Goal: Download file/media

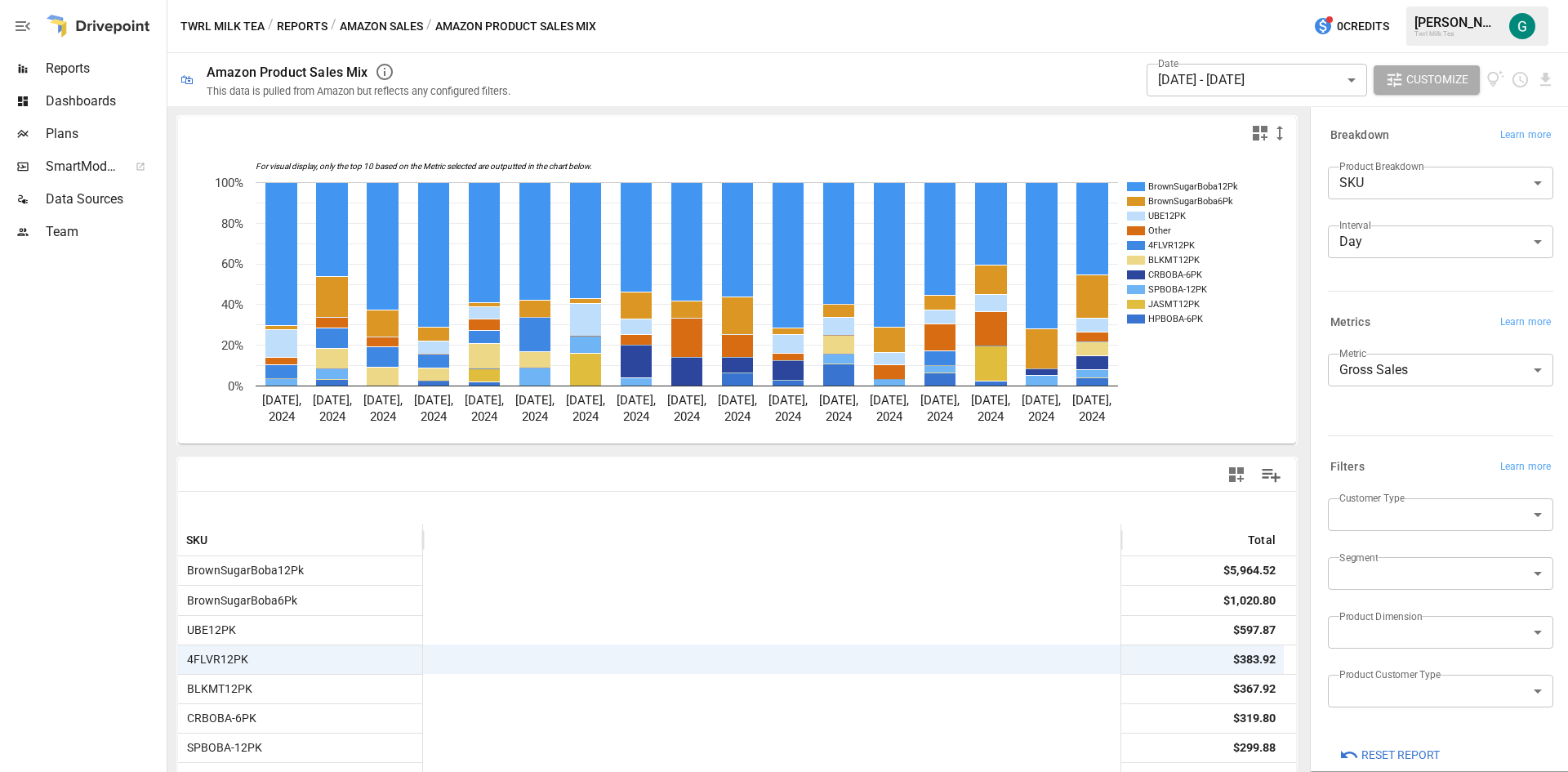
scroll to position [0, 1038]
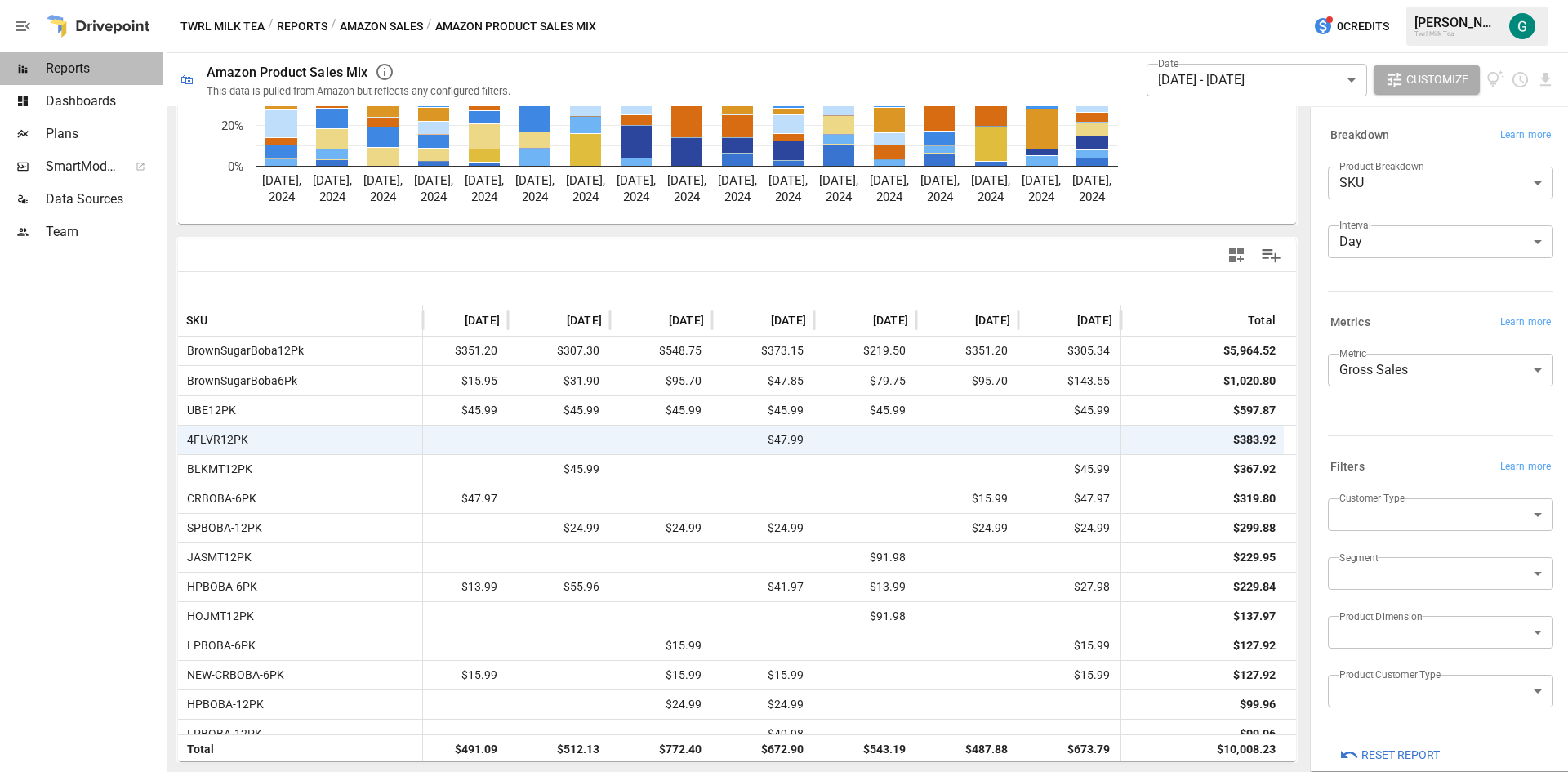
click at [79, 78] on div "Reports" at bounding box center [81, 69] width 163 height 32
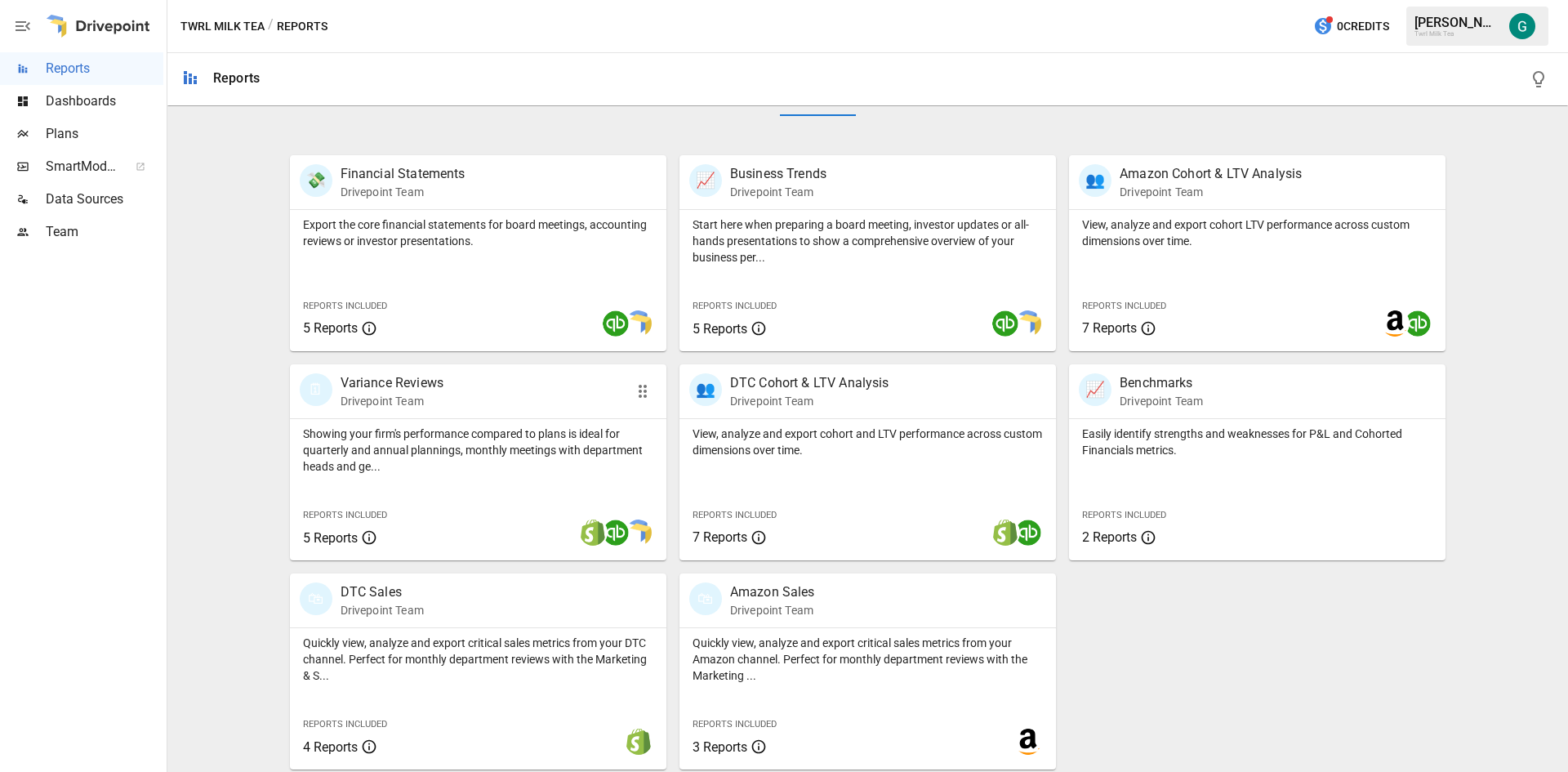
scroll to position [285, 0]
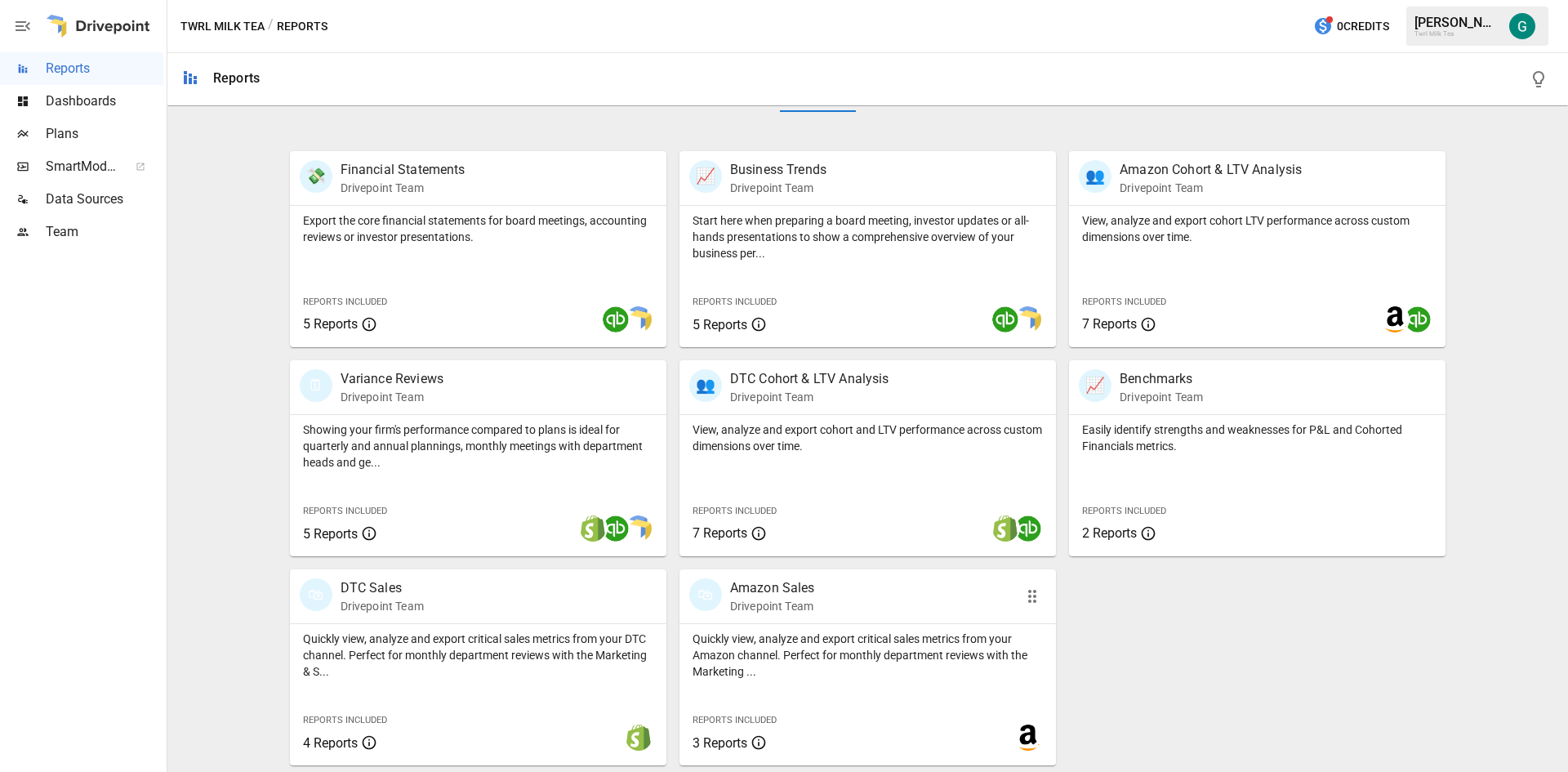
click at [739, 605] on p "Drivepoint Team" at bounding box center [772, 606] width 85 height 16
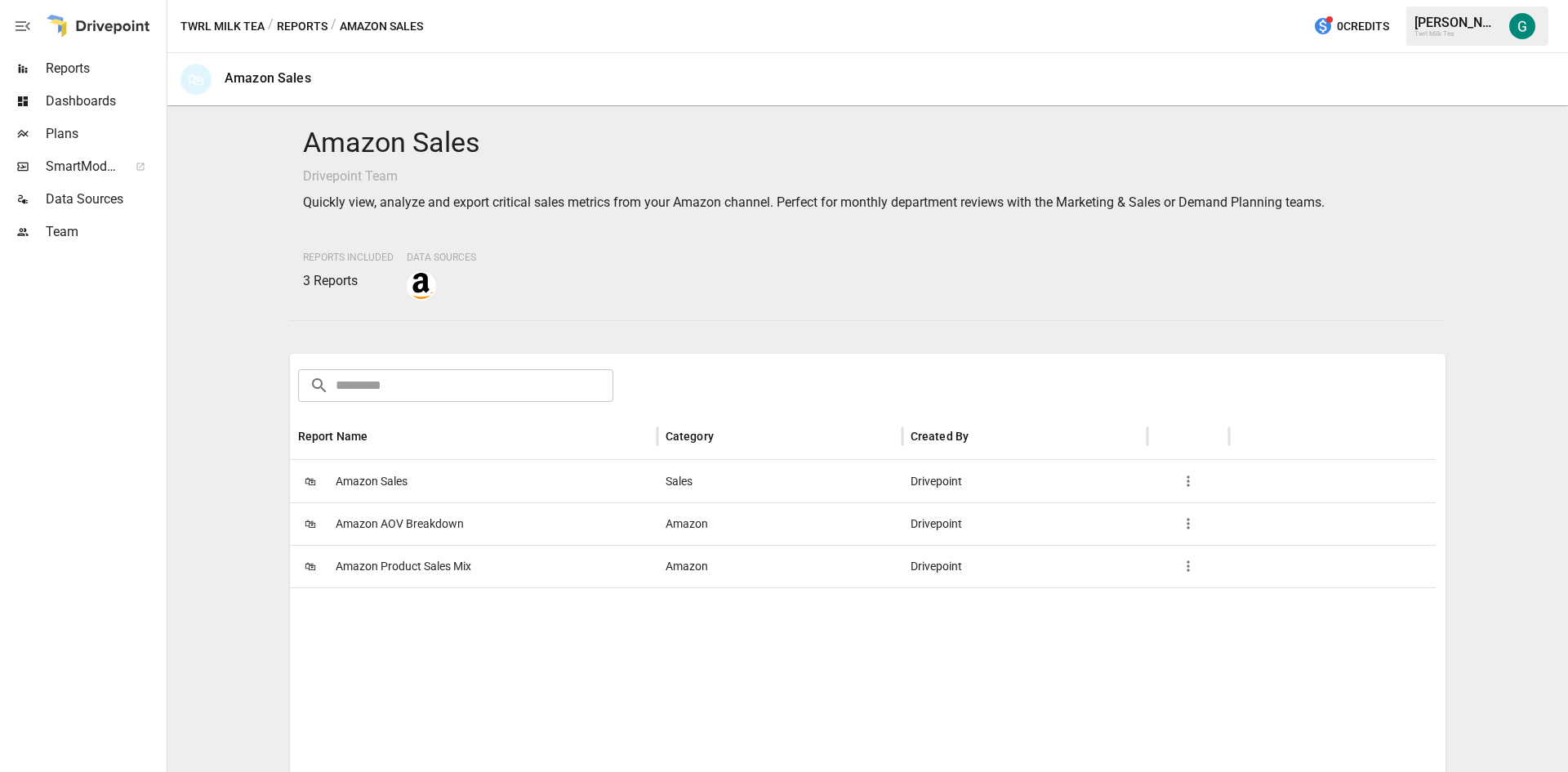
click at [428, 565] on span "Amazon Product Sales Mix" at bounding box center [403, 567] width 135 height 42
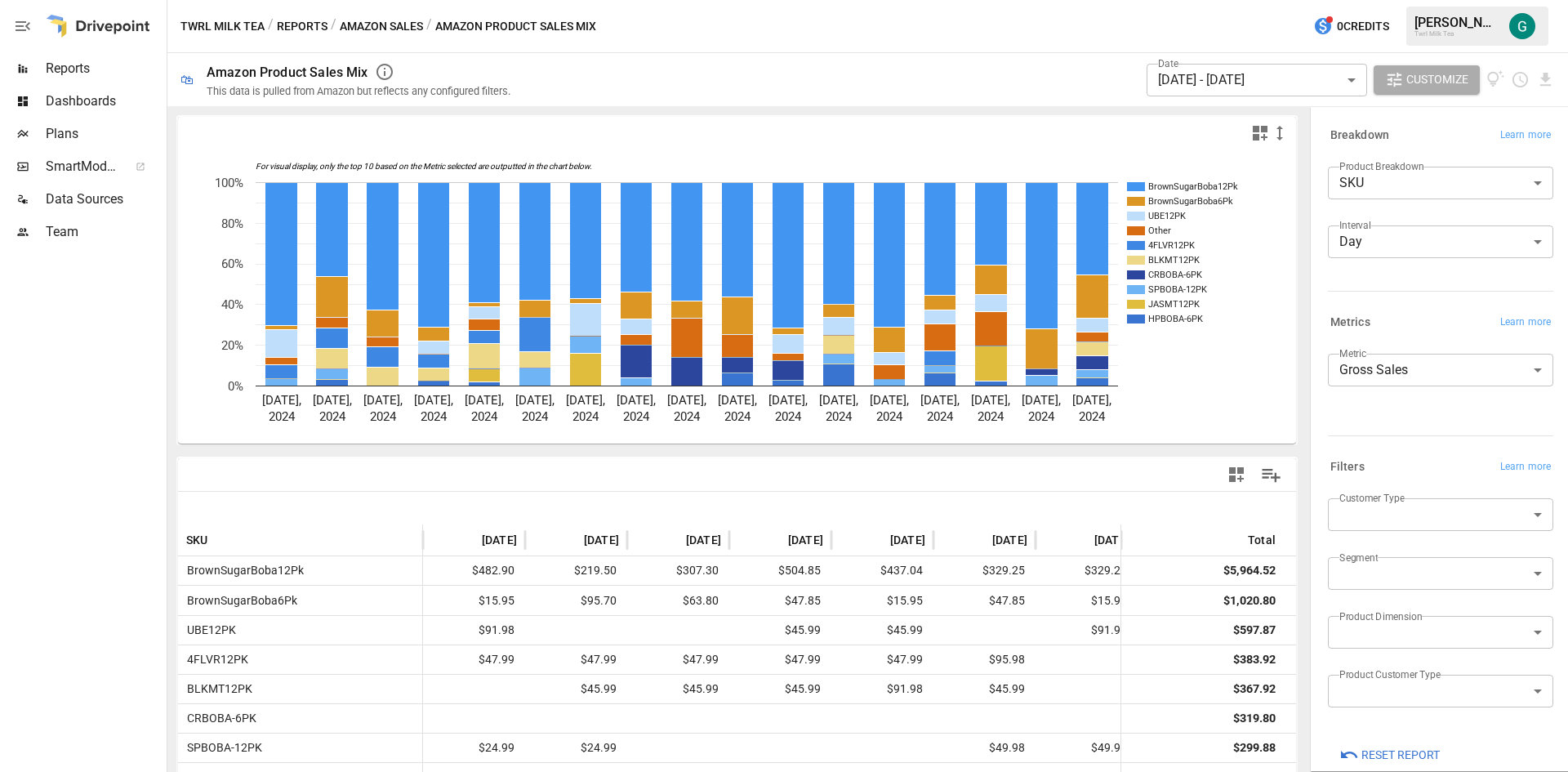
click at [1333, 0] on body "Reports Dashboards Plans SmartModel ™ Data Sources Team Twrl Milk Tea / Reports…" at bounding box center [784, 0] width 1568 height 0
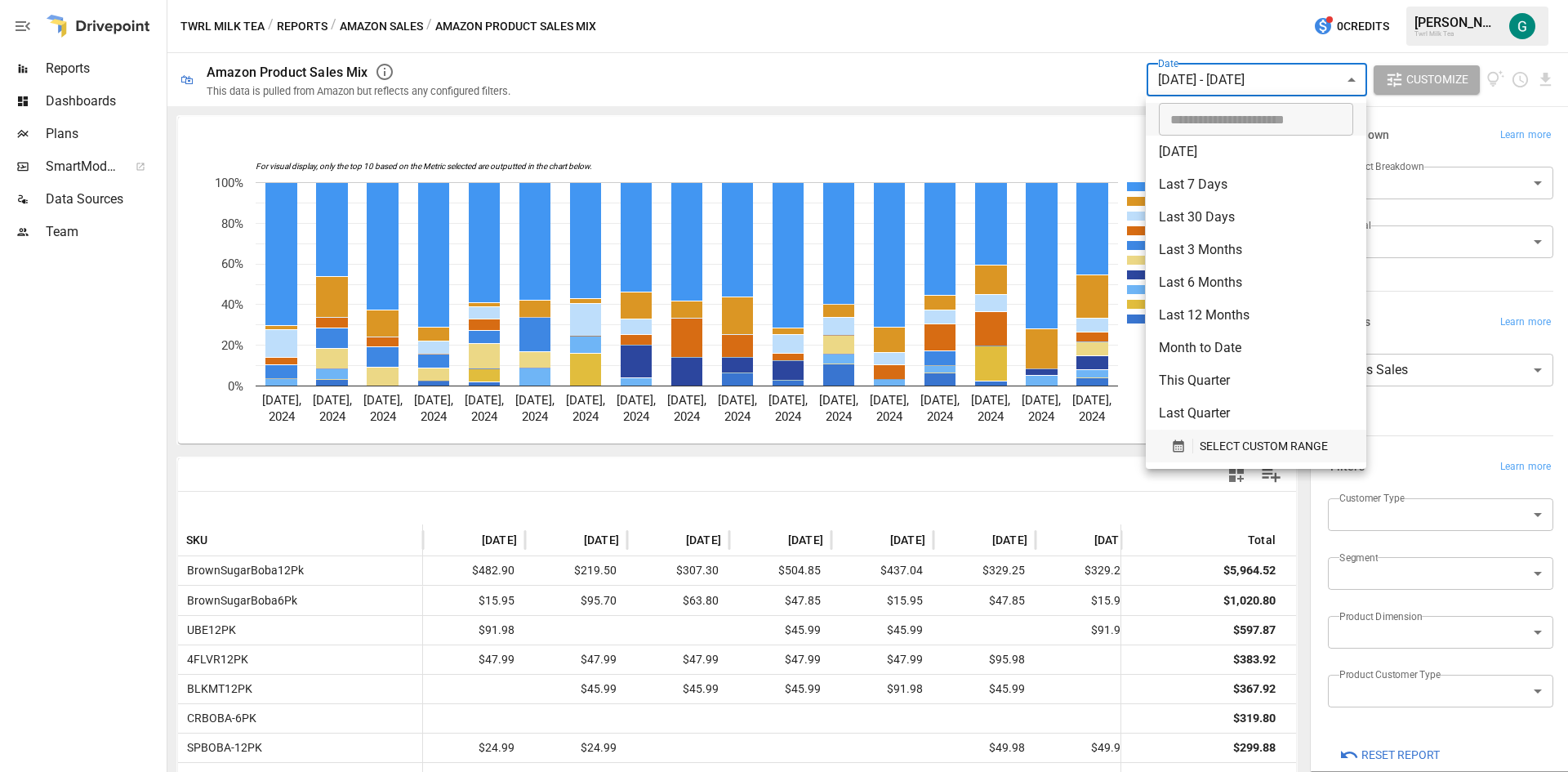
click at [1247, 441] on span "SELECT CUSTOM RANGE" at bounding box center [1264, 446] width 128 height 20
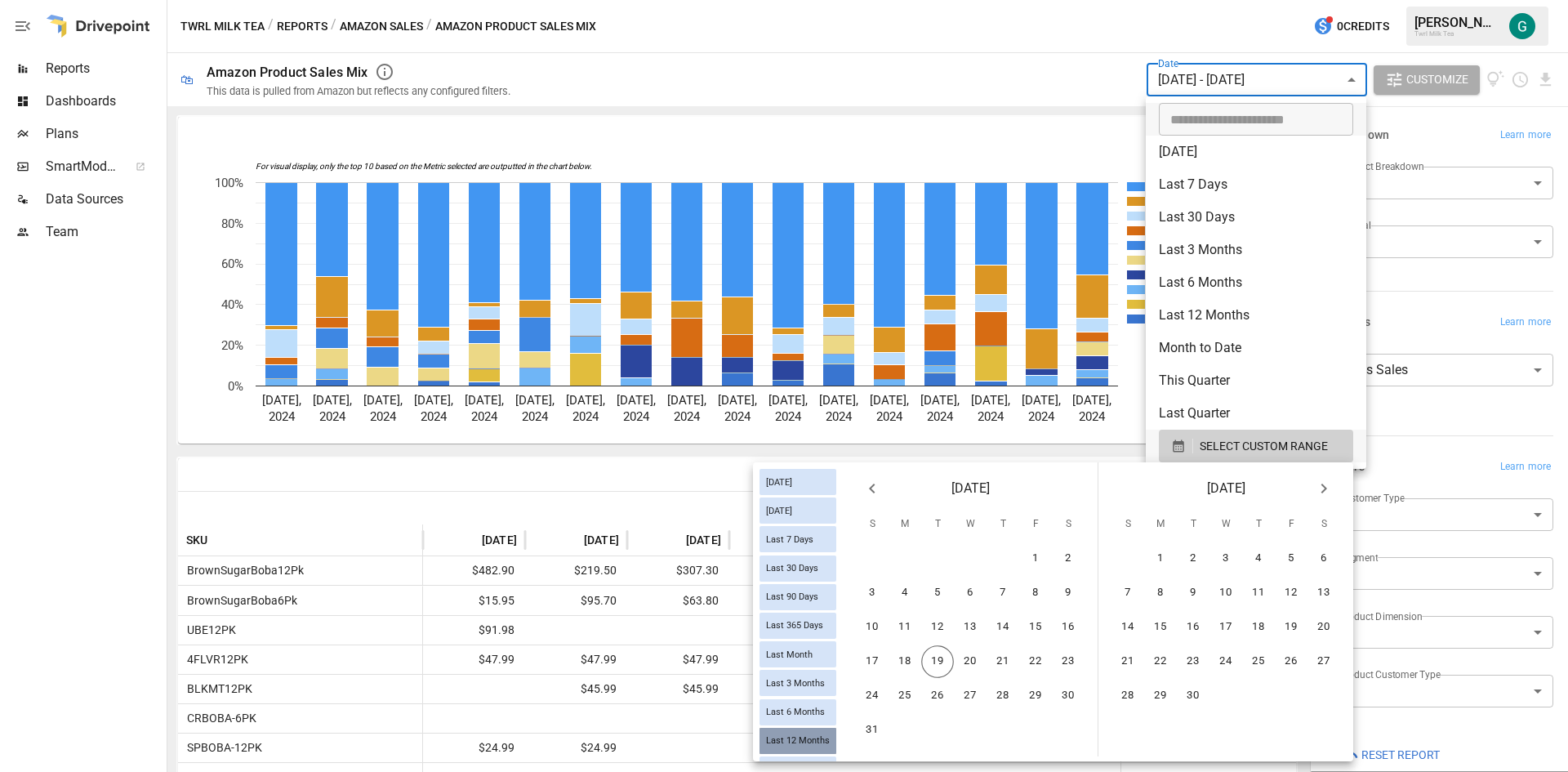
click at [785, 729] on div "Last 12 Months" at bounding box center [797, 741] width 76 height 26
type input "**********"
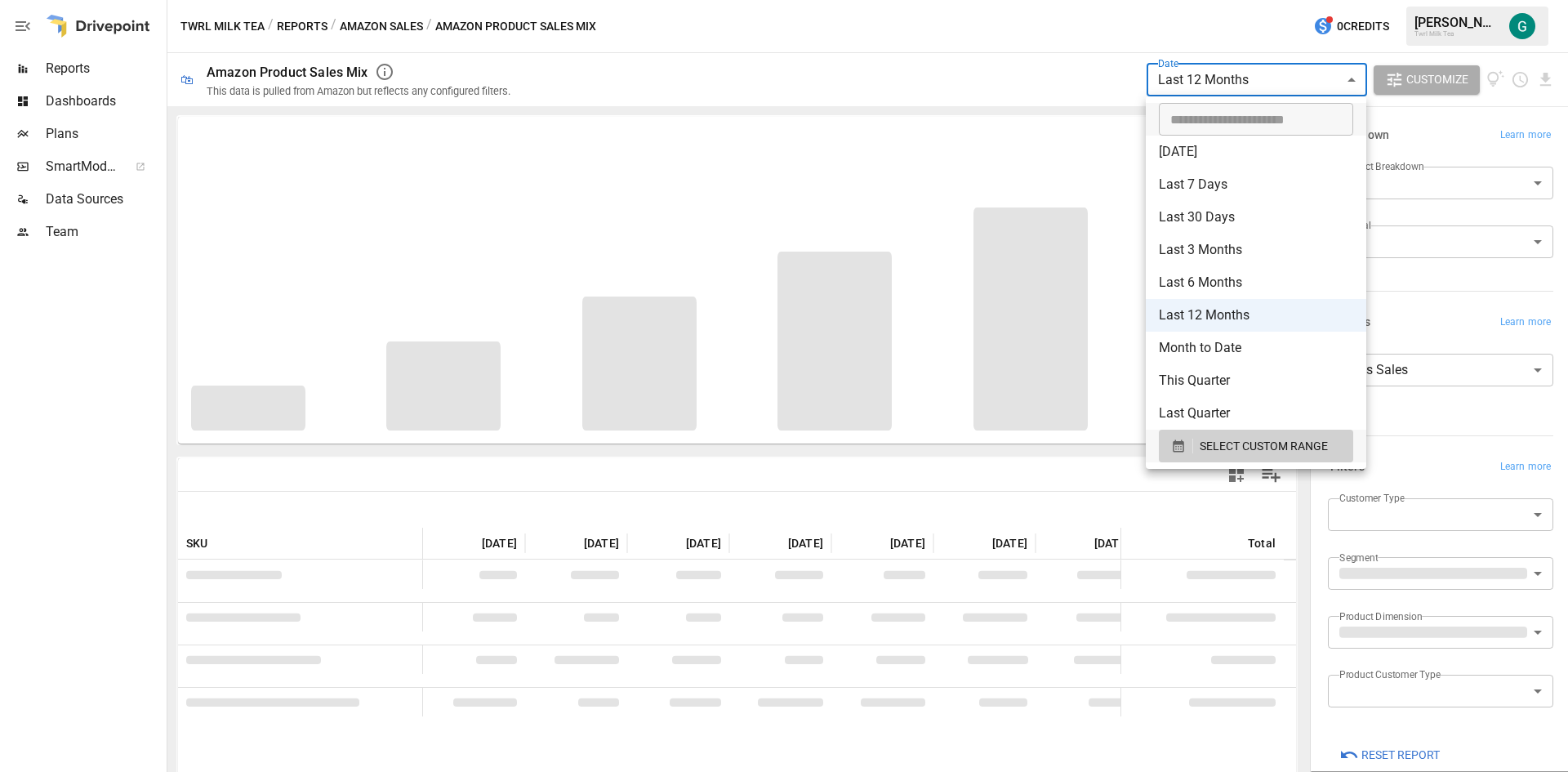
click at [1453, 349] on div at bounding box center [784, 386] width 1568 height 772
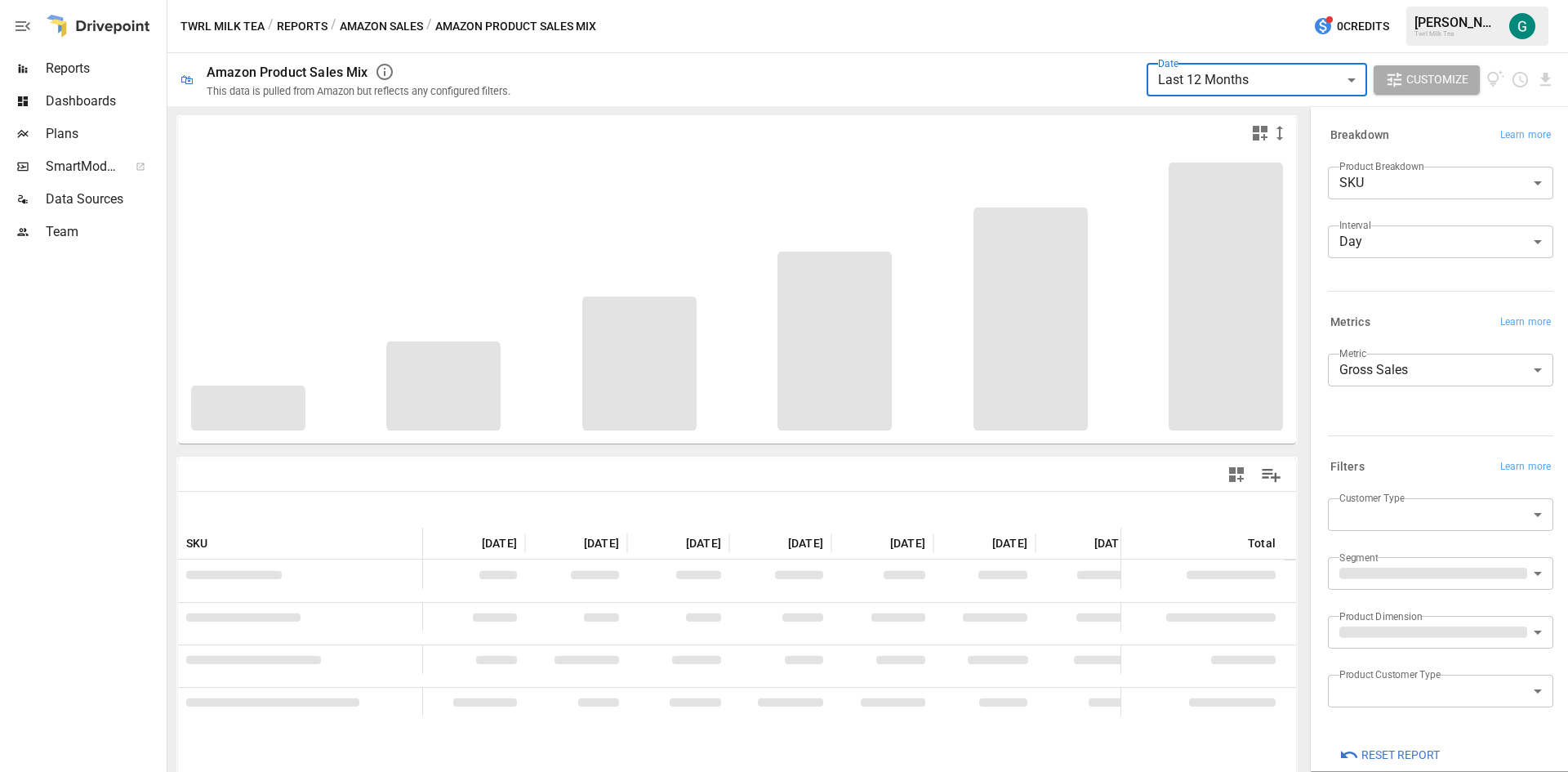
click at [1439, 0] on body "**********" at bounding box center [784, 0] width 1568 height 0
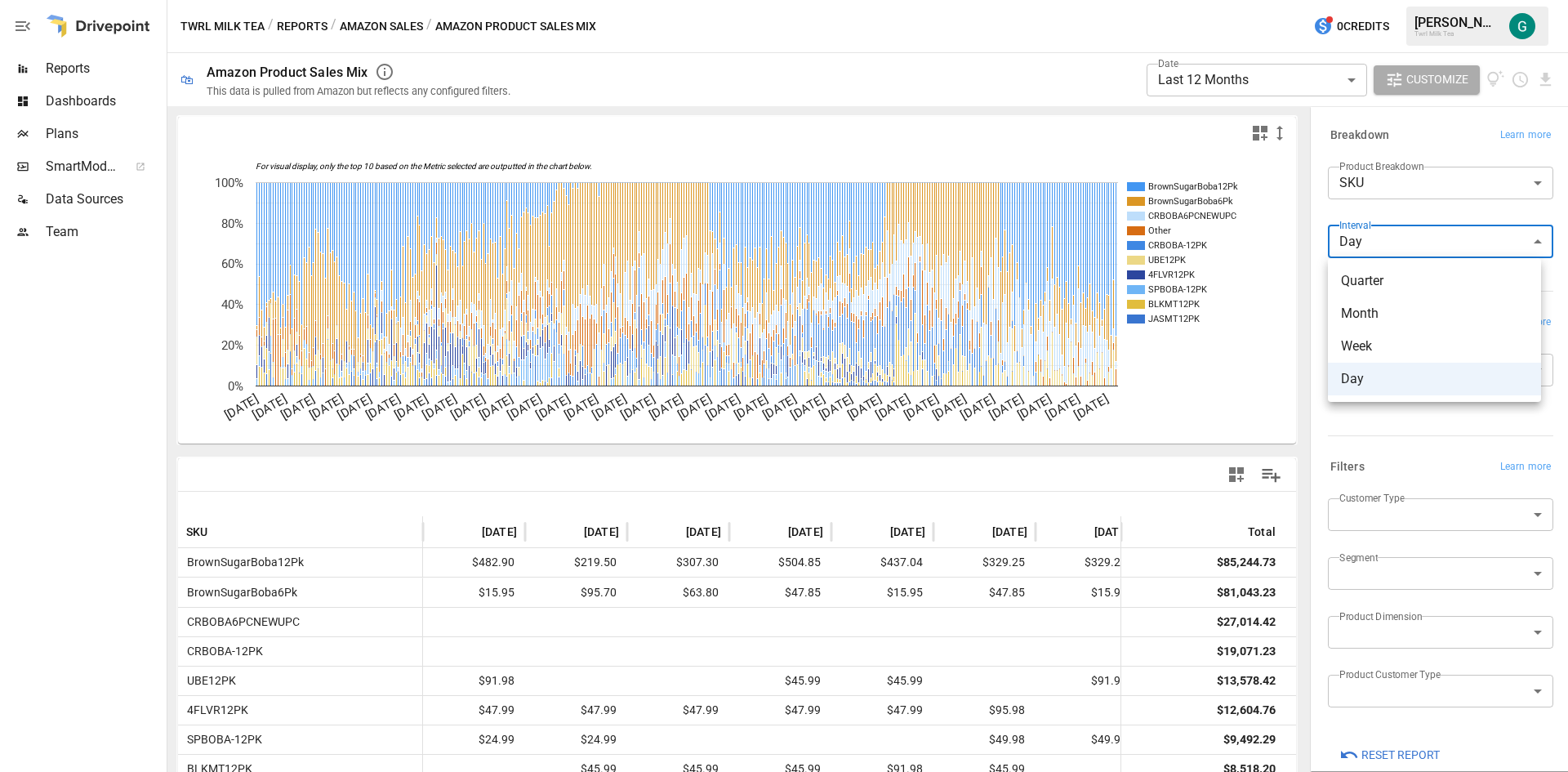
click at [1363, 314] on span "Month" at bounding box center [1434, 314] width 187 height 20
type input "*****"
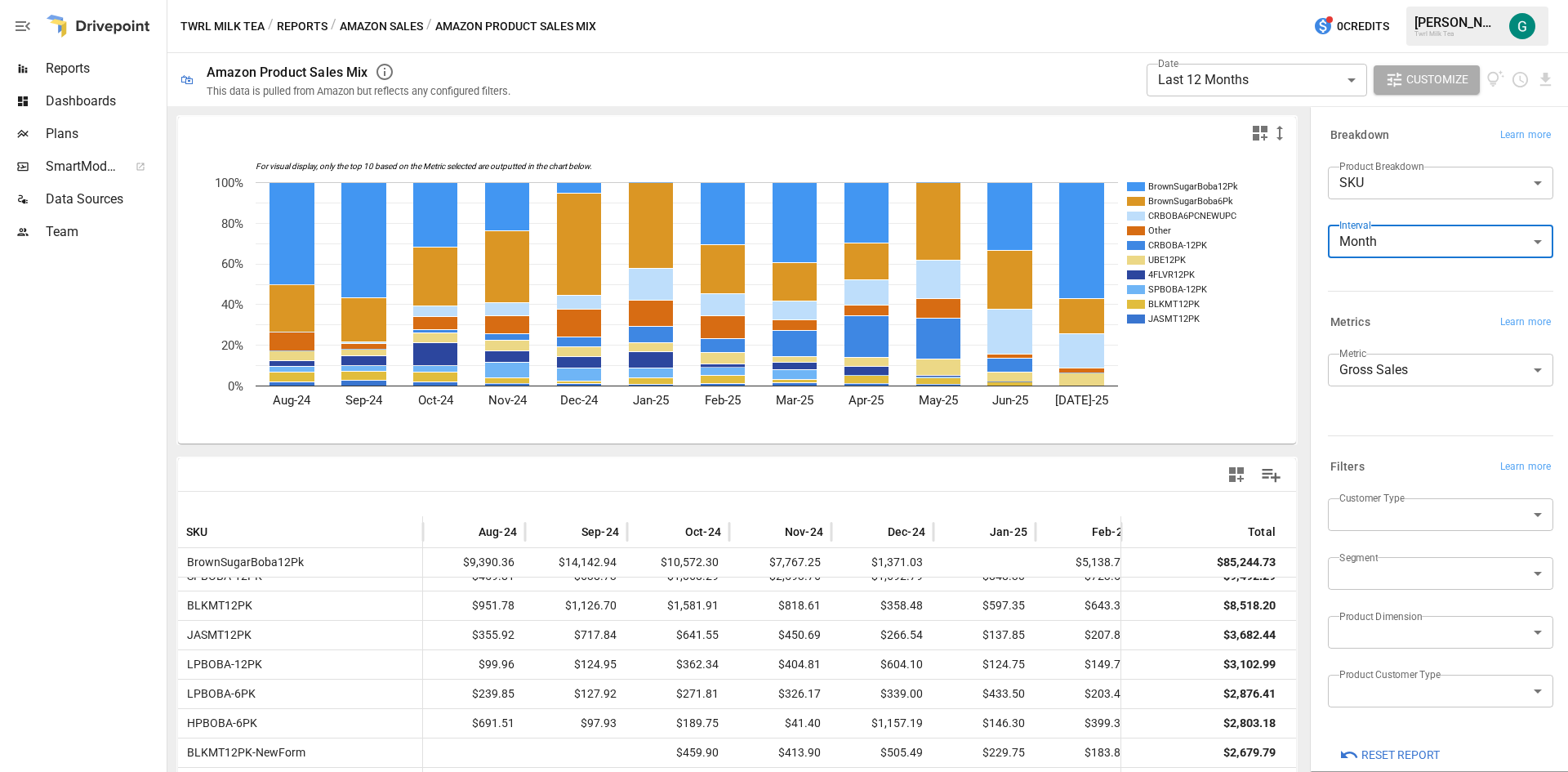
scroll to position [82, 0]
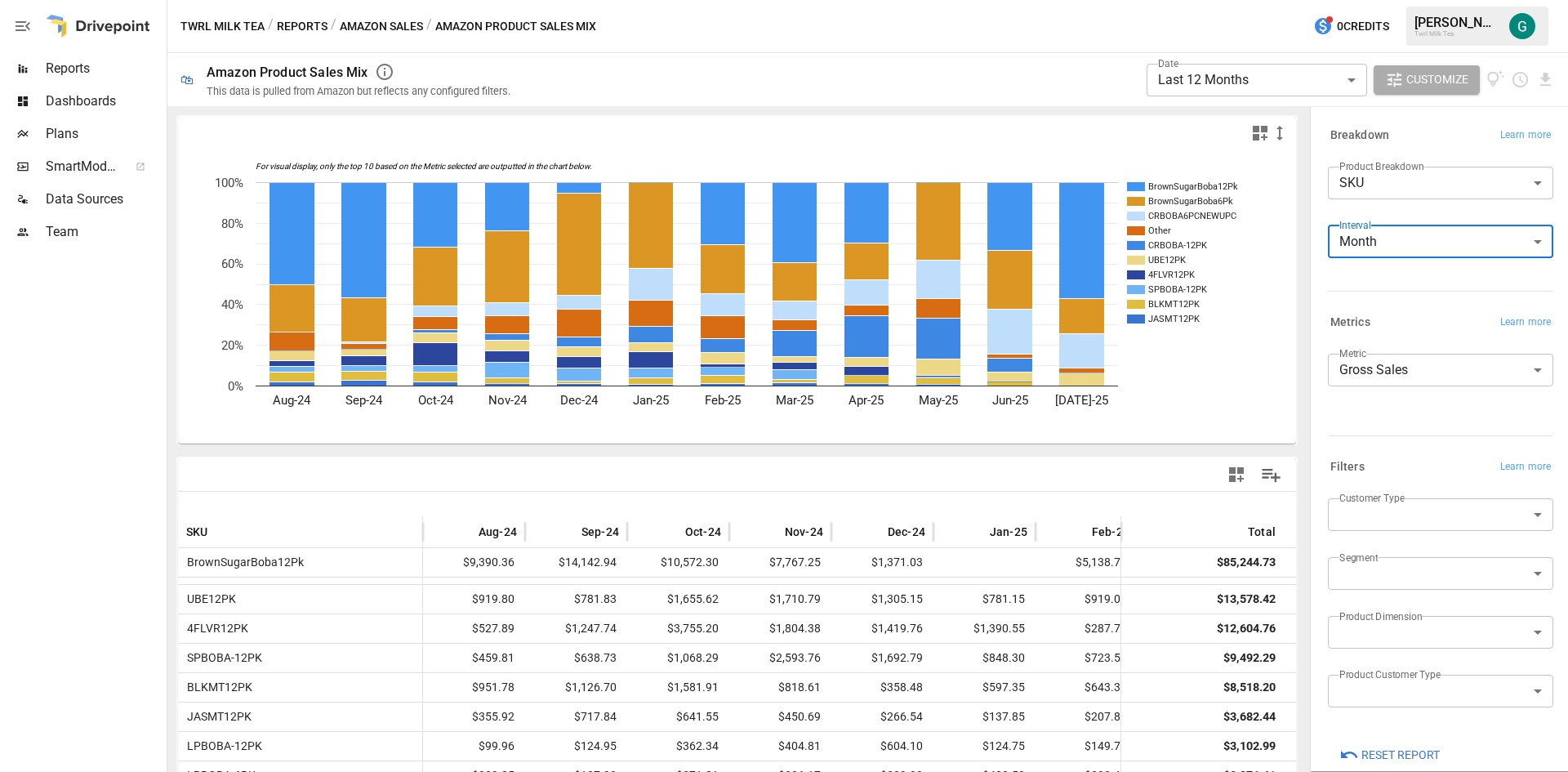
click at [1270, 0] on body "**********" at bounding box center [784, 0] width 1568 height 0
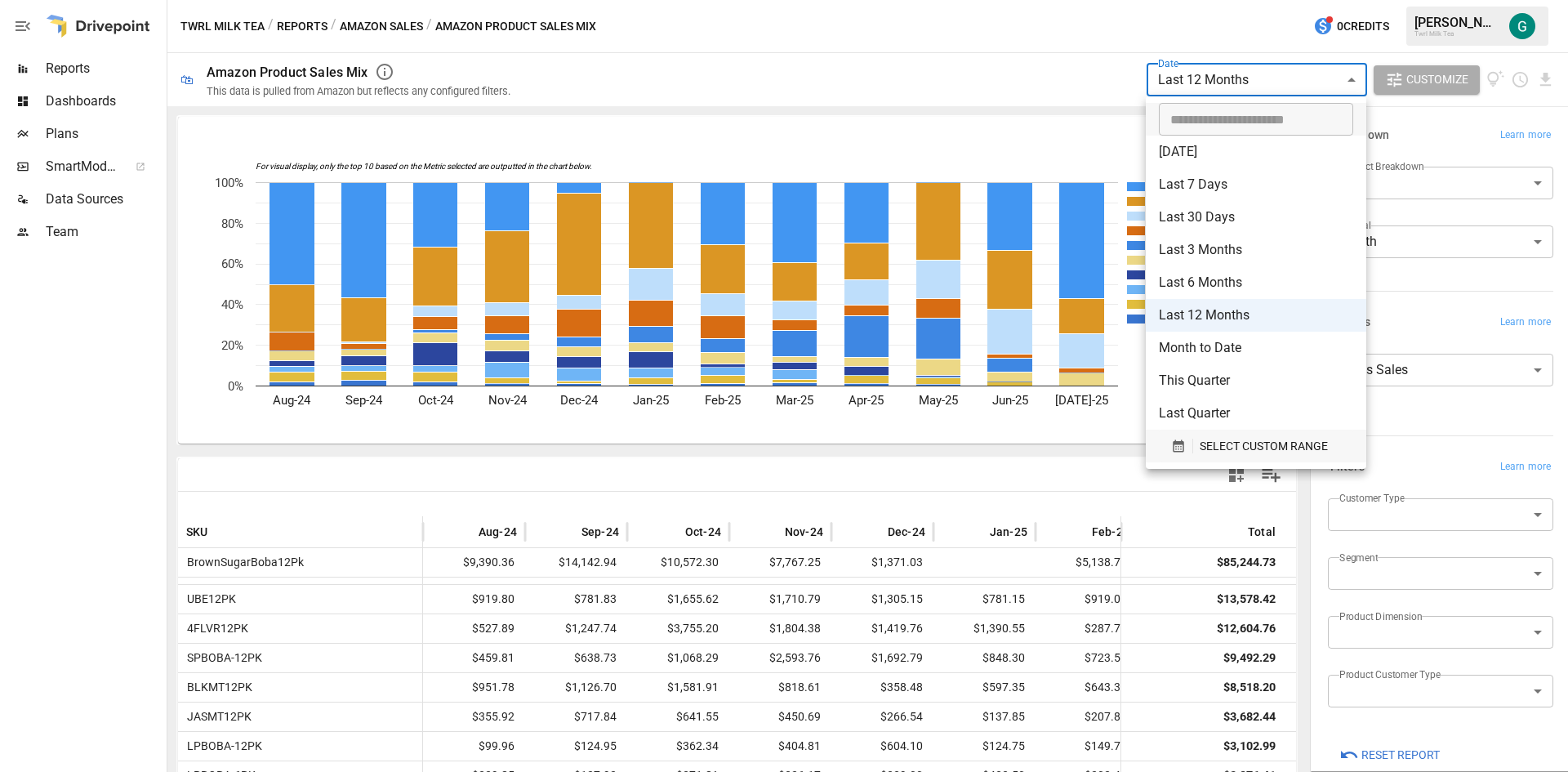
click at [1300, 449] on span "SELECT CUSTOM RANGE" at bounding box center [1264, 446] width 128 height 20
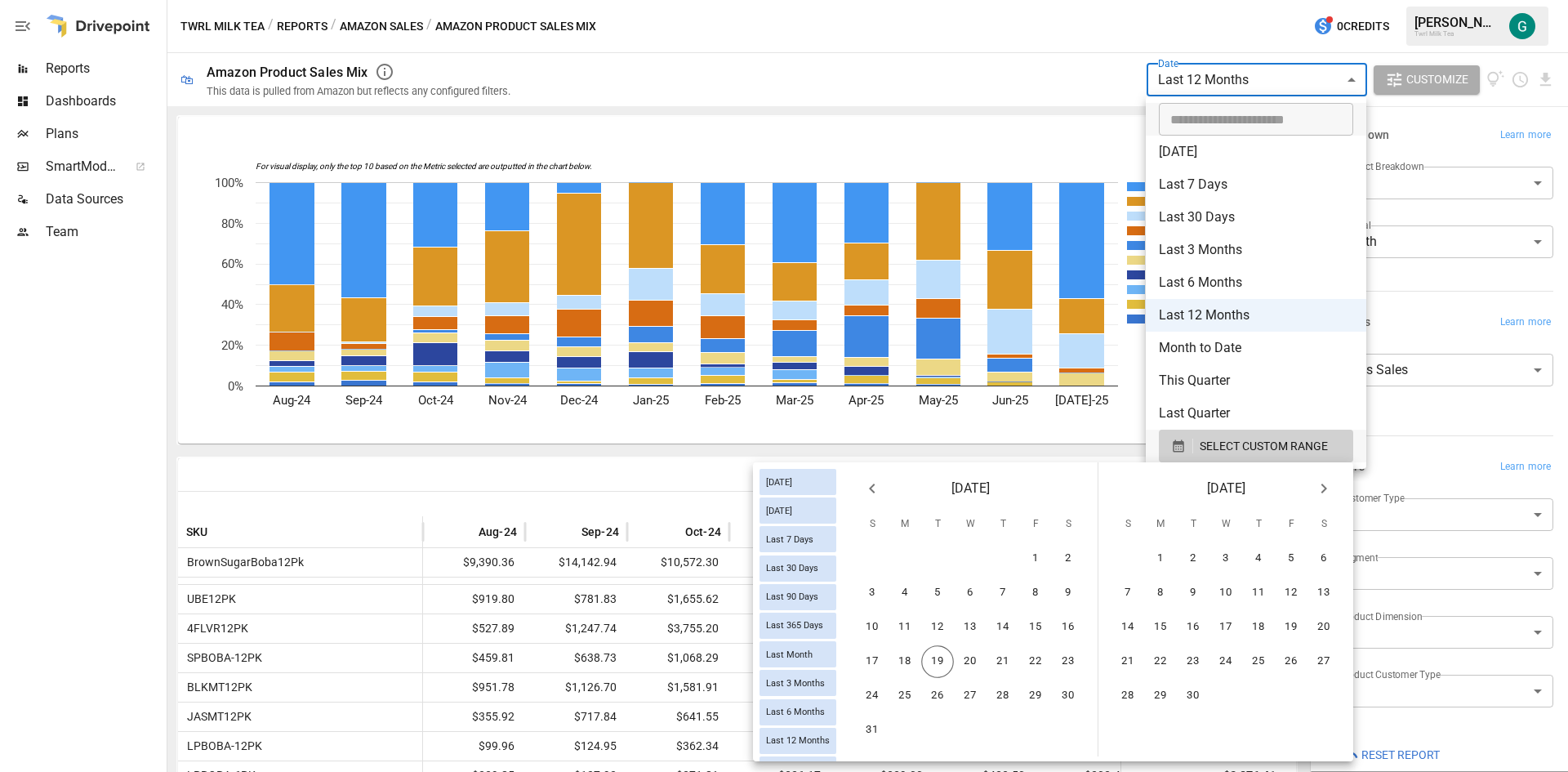
click at [881, 496] on icon "Previous month" at bounding box center [872, 489] width 20 height 20
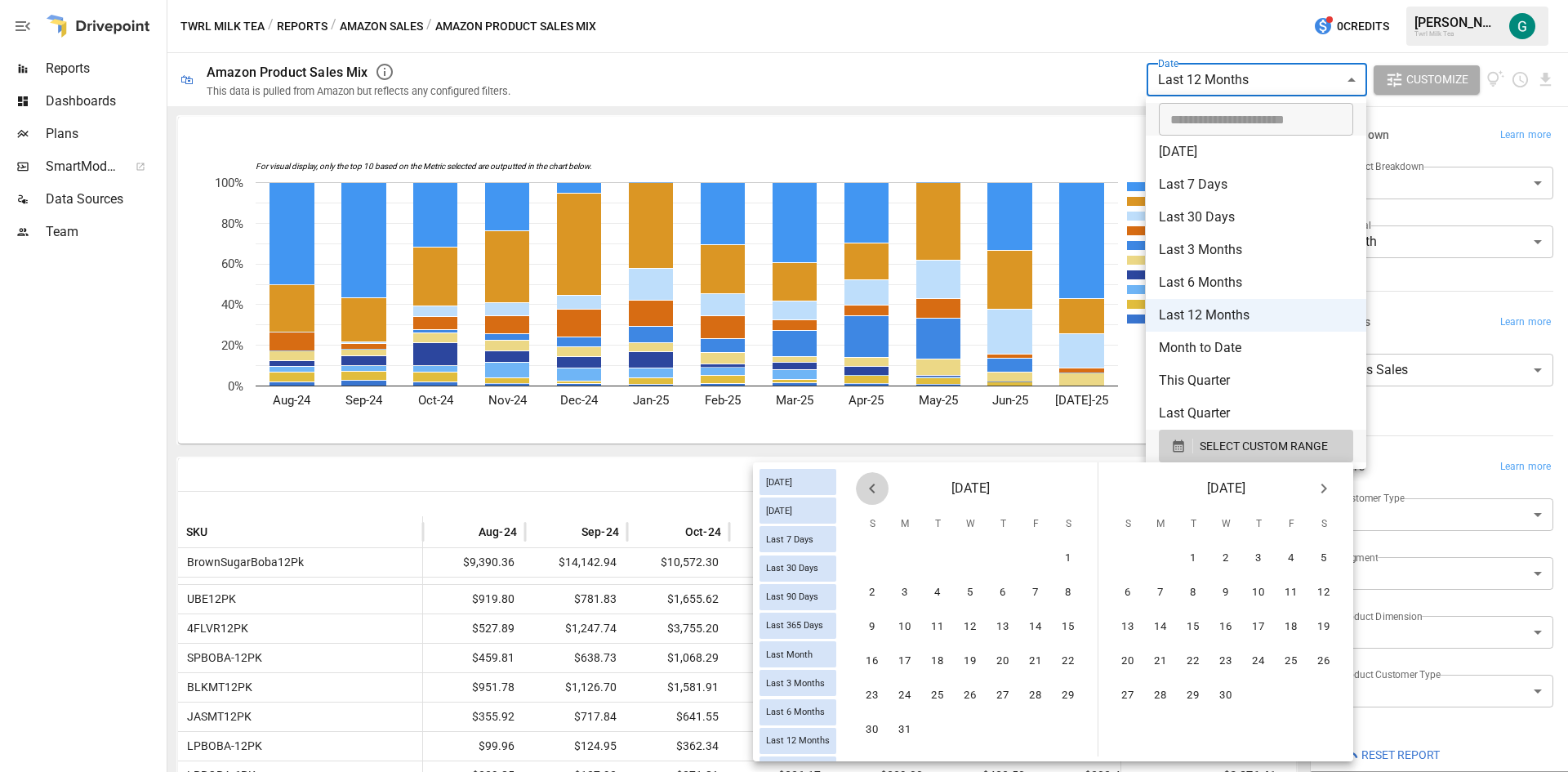
click at [881, 496] on icon "Previous month" at bounding box center [872, 489] width 20 height 20
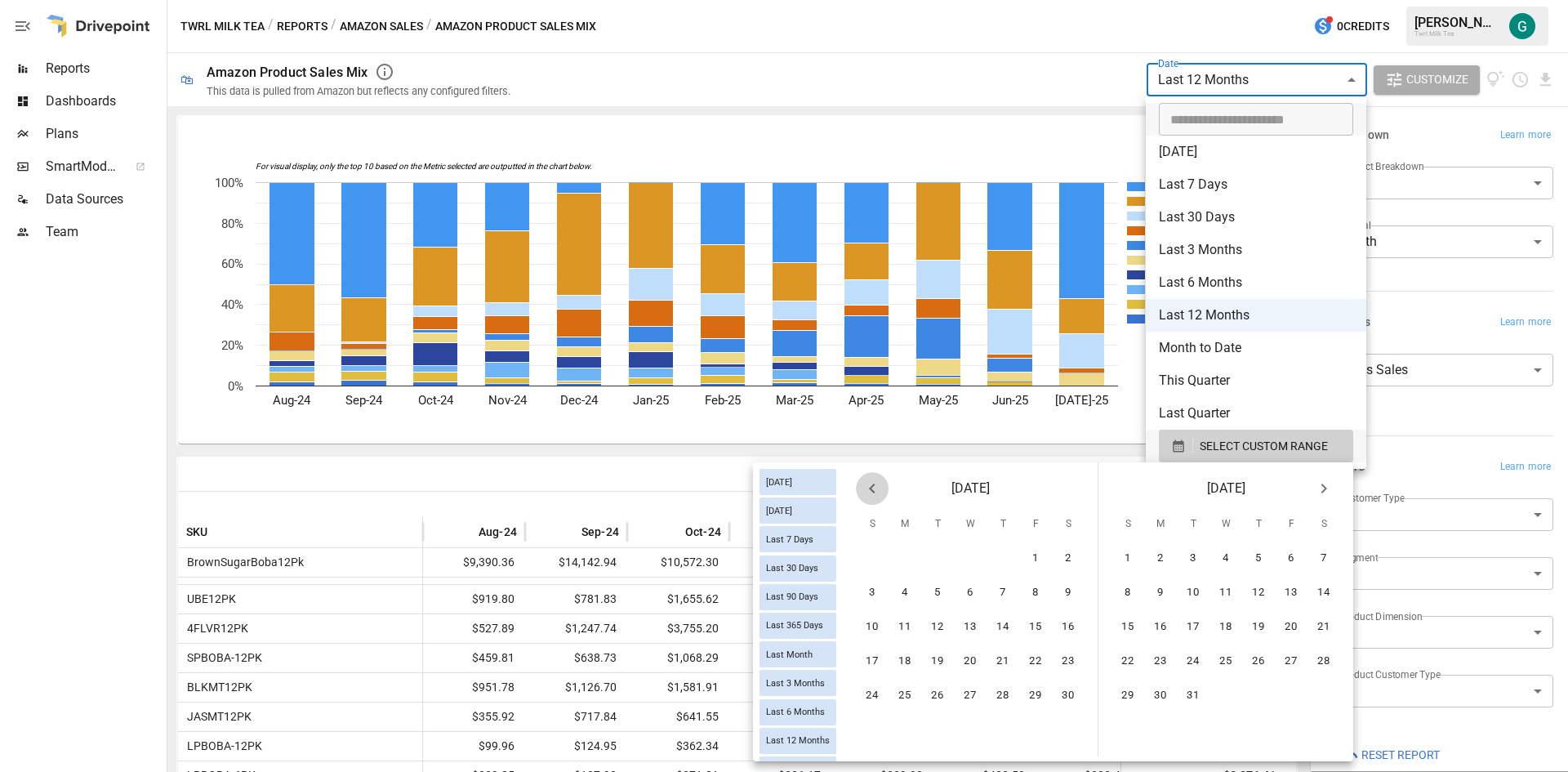
click at [881, 496] on icon "Previous month" at bounding box center [872, 489] width 20 height 20
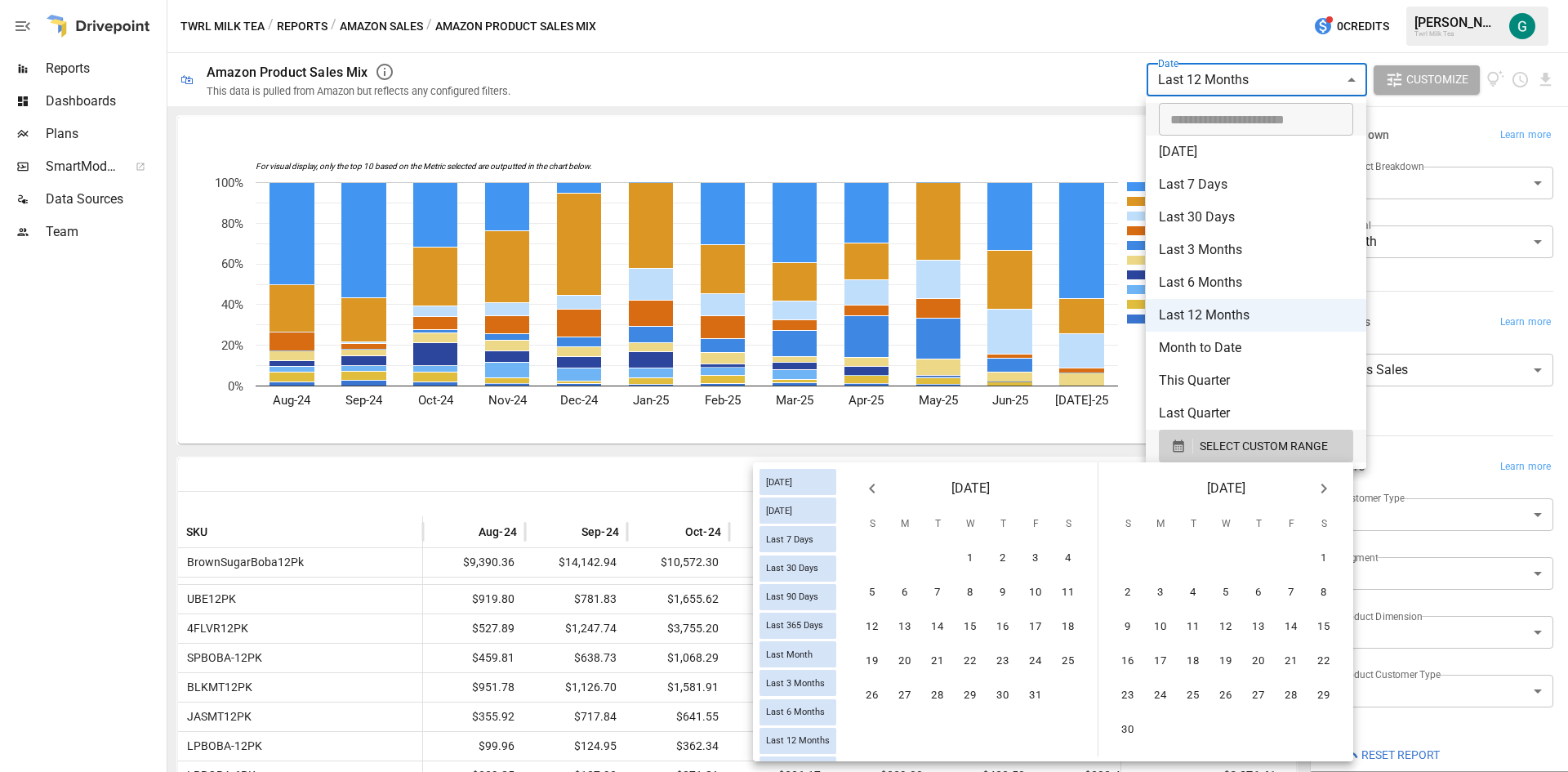
click at [881, 496] on icon "Previous month" at bounding box center [872, 489] width 20 height 20
click at [902, 559] on button "1" at bounding box center [905, 559] width 32 height 32
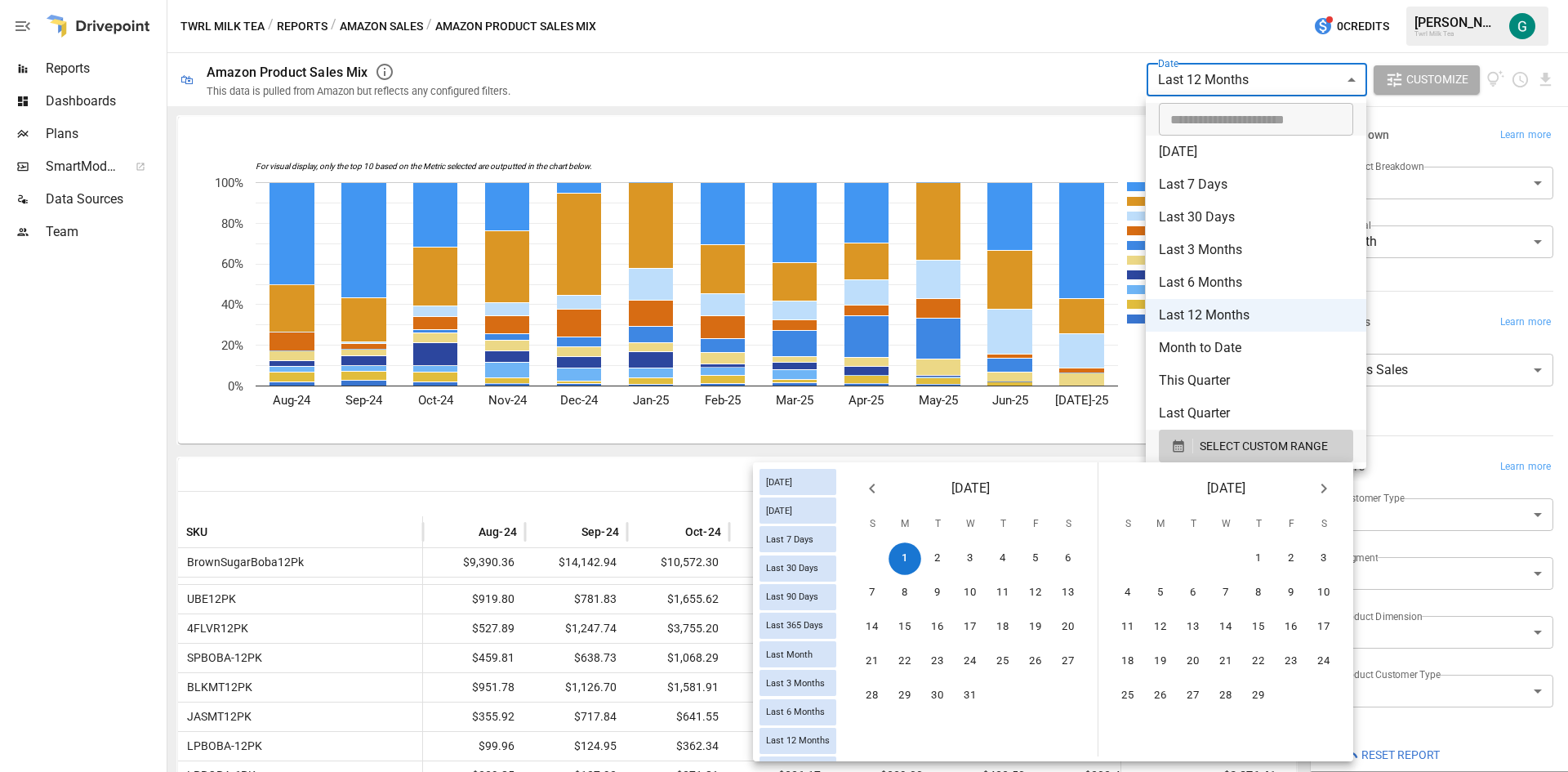
click at [1327, 494] on icon "Next month" at bounding box center [1324, 489] width 20 height 20
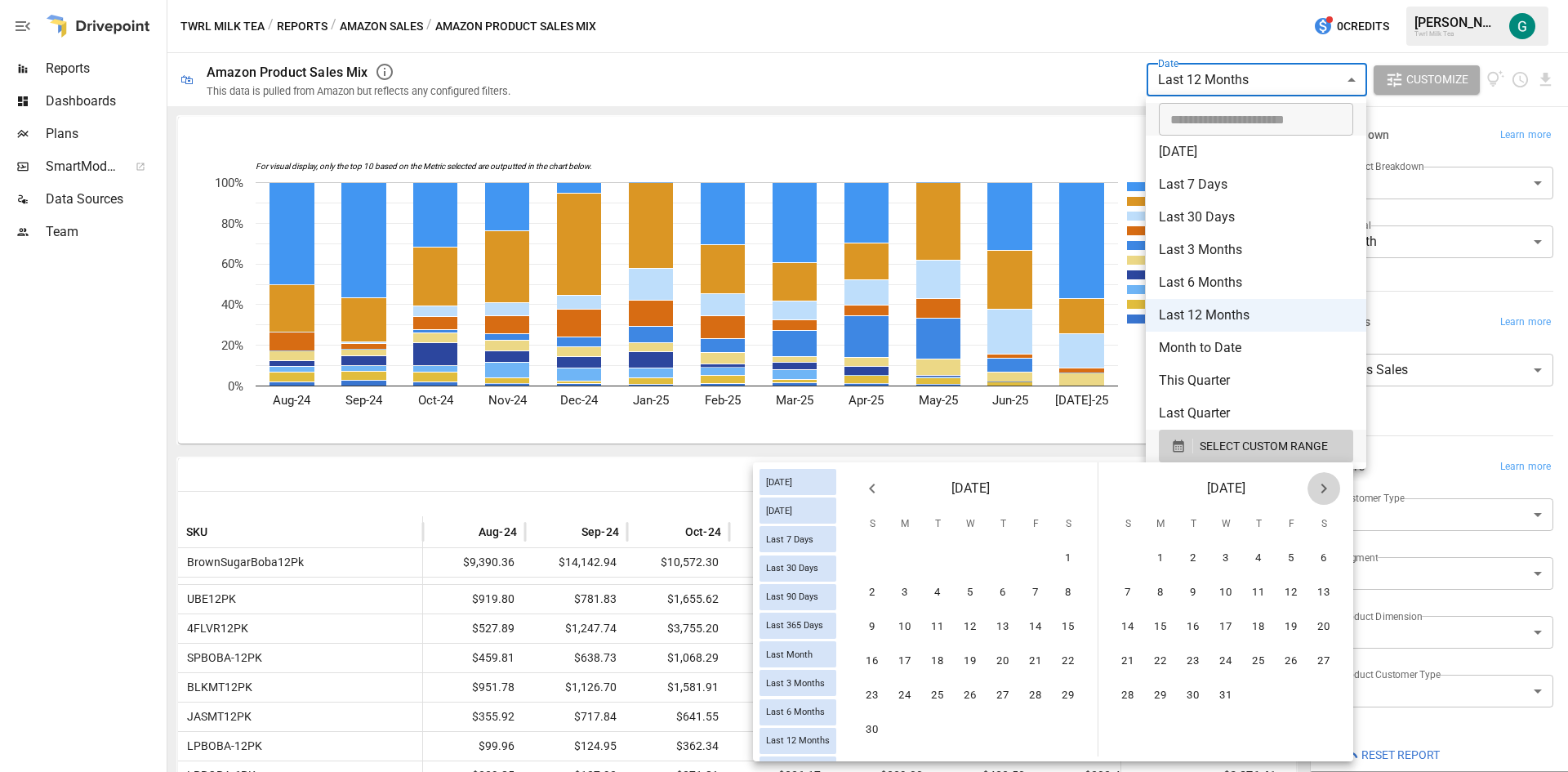
click at [1327, 494] on icon "Next month" at bounding box center [1324, 489] width 20 height 20
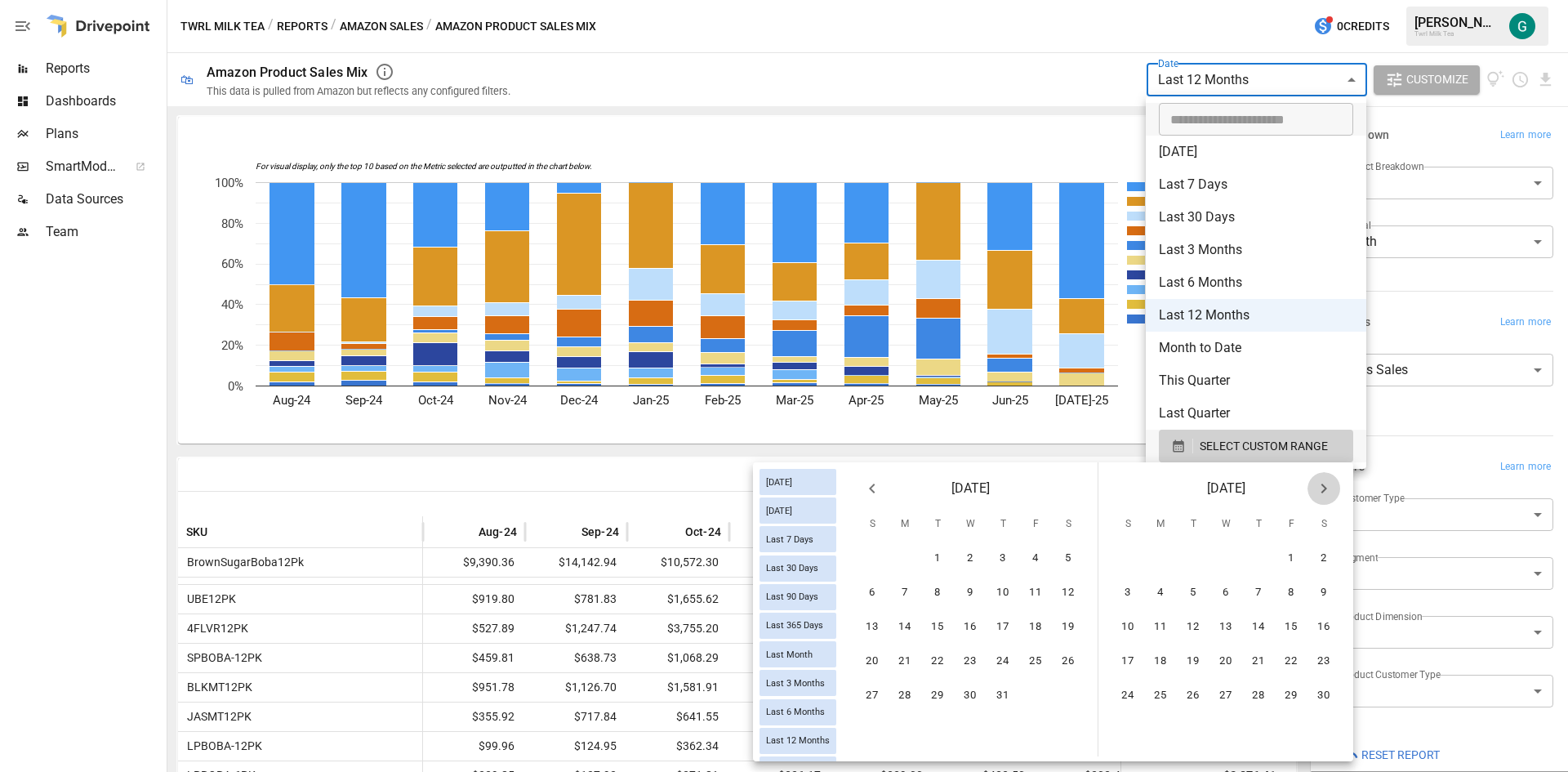
click at [1327, 494] on icon "Next month" at bounding box center [1324, 489] width 20 height 20
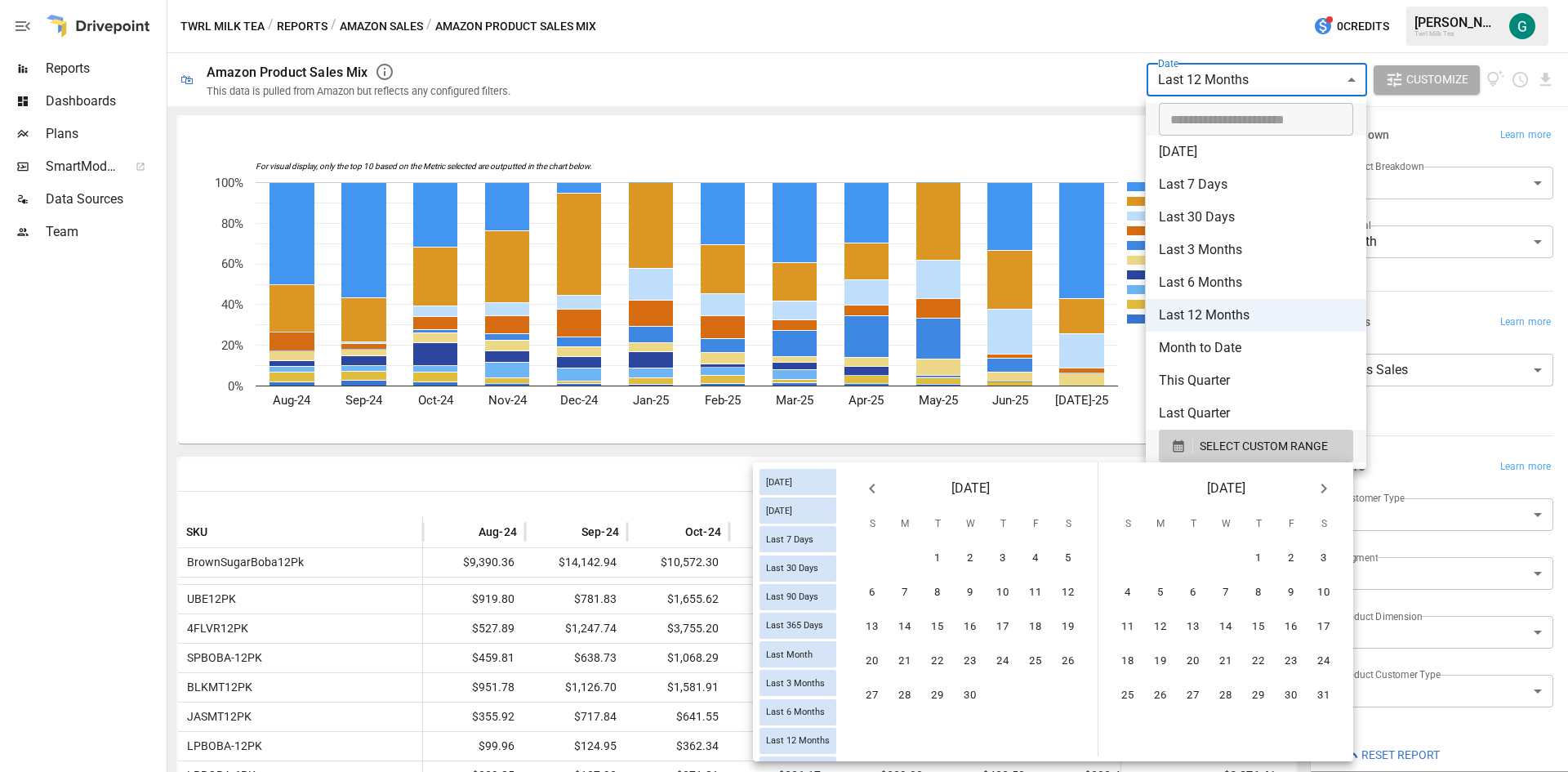
click at [1327, 494] on icon "Next month" at bounding box center [1324, 489] width 20 height 20
click at [1156, 665] on button "18" at bounding box center [1161, 661] width 32 height 32
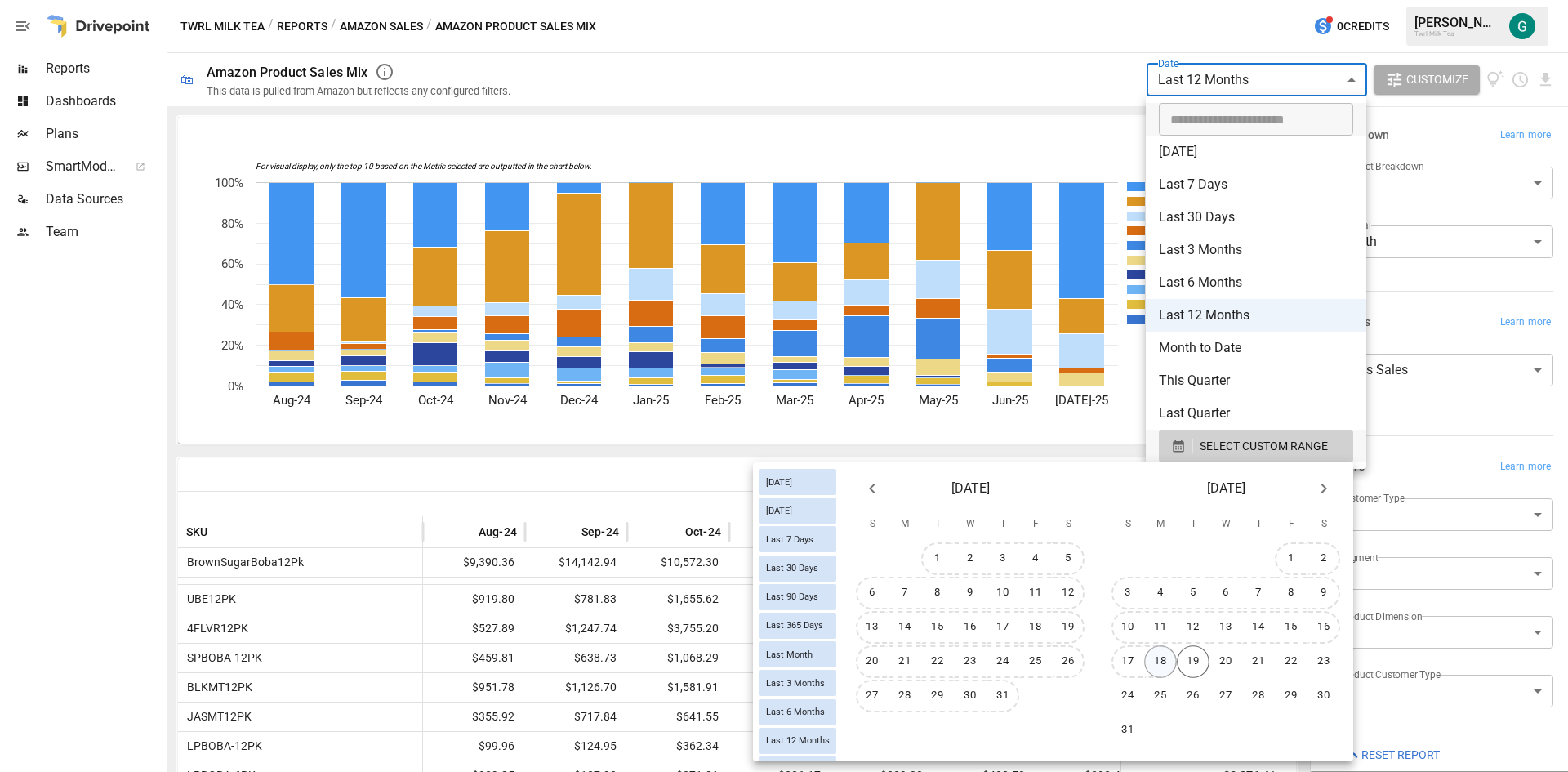
type input "******"
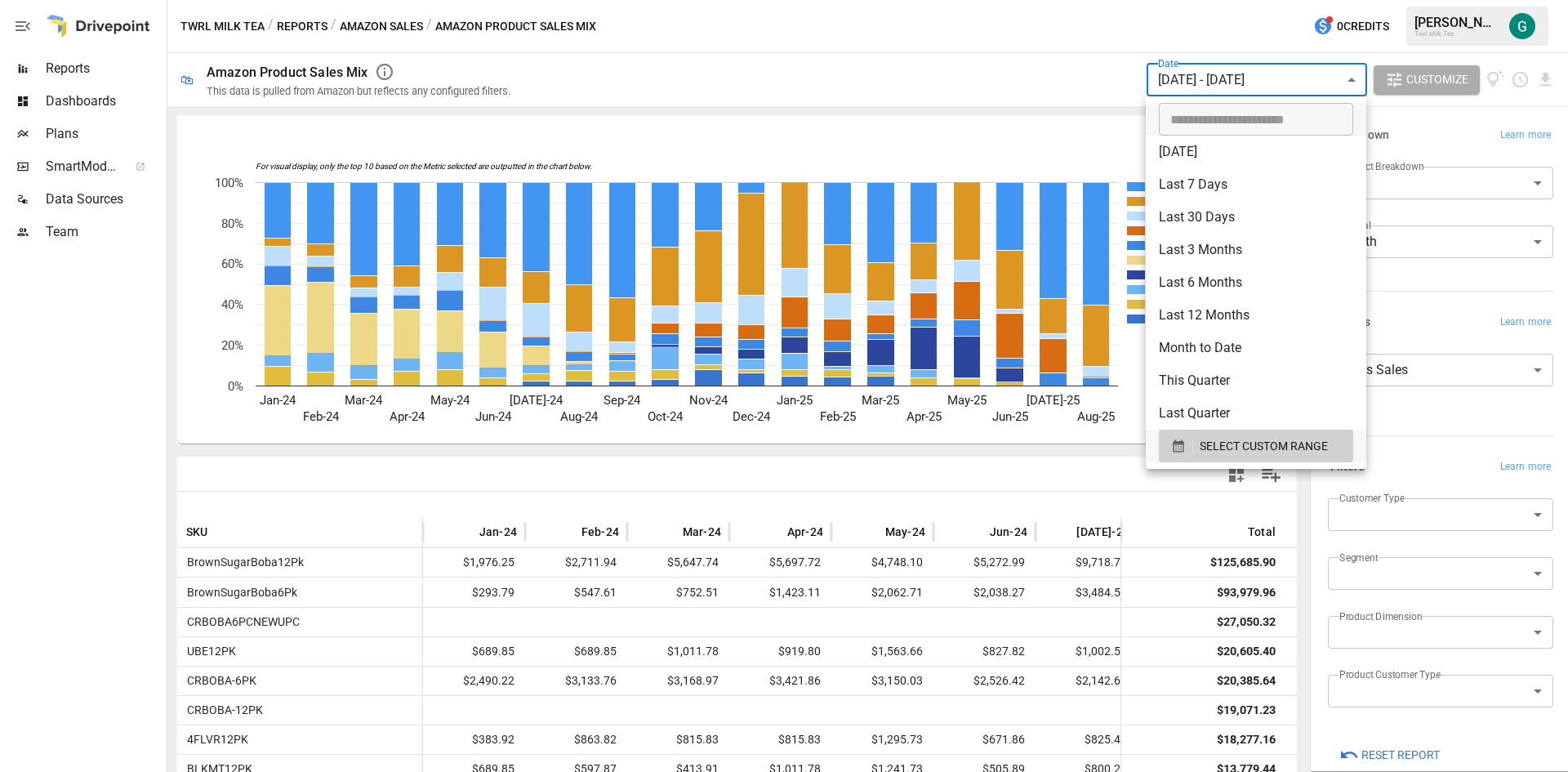
click at [1080, 453] on div at bounding box center [784, 386] width 1568 height 772
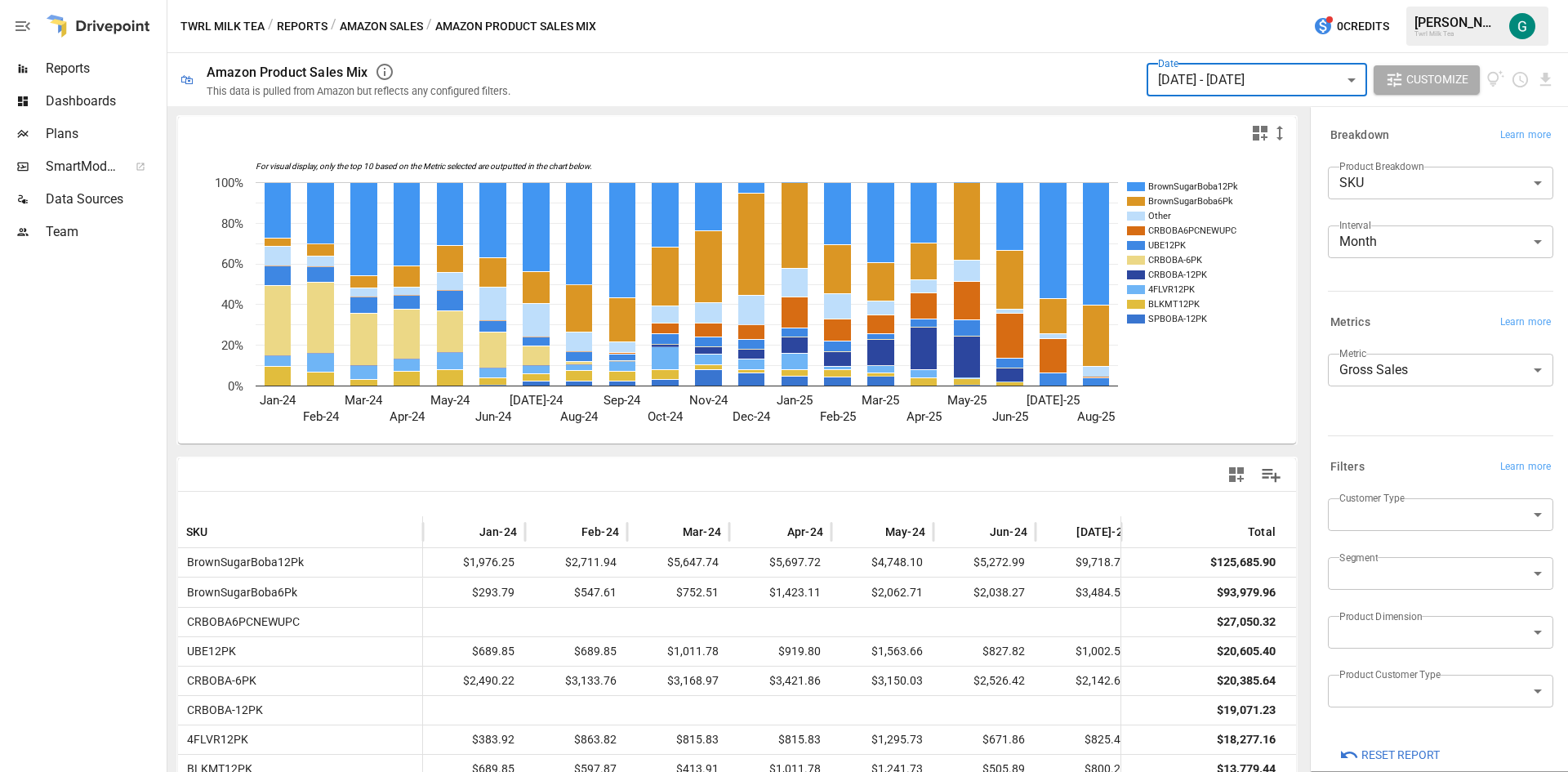
click at [1529, 0] on body "Reports Dashboards Plans SmartModel ™ Data Sources Team Twrl Milk Tea / Reports…" at bounding box center [784, 0] width 1568 height 0
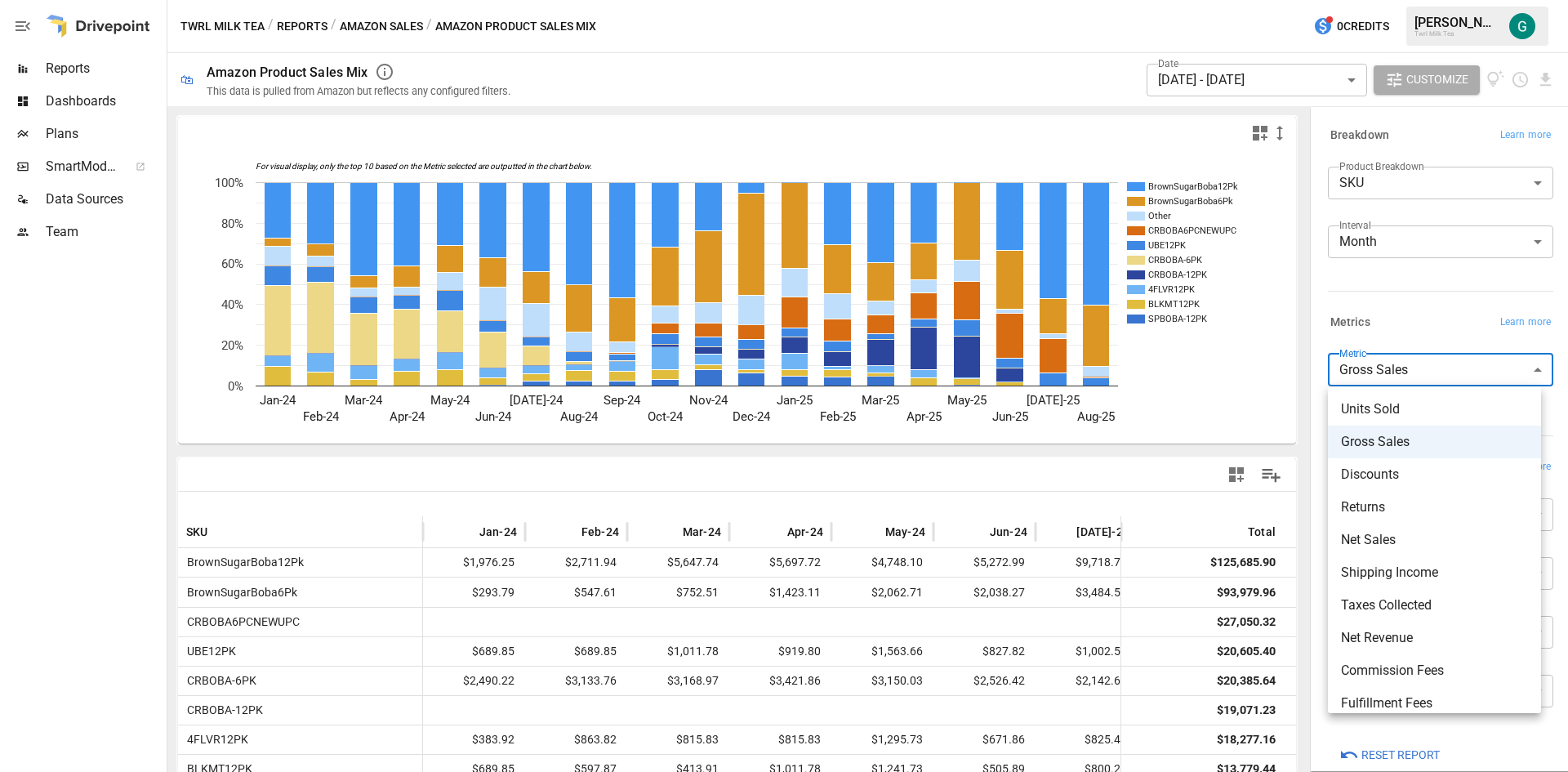
click at [1425, 407] on span "Units Sold" at bounding box center [1434, 409] width 187 height 20
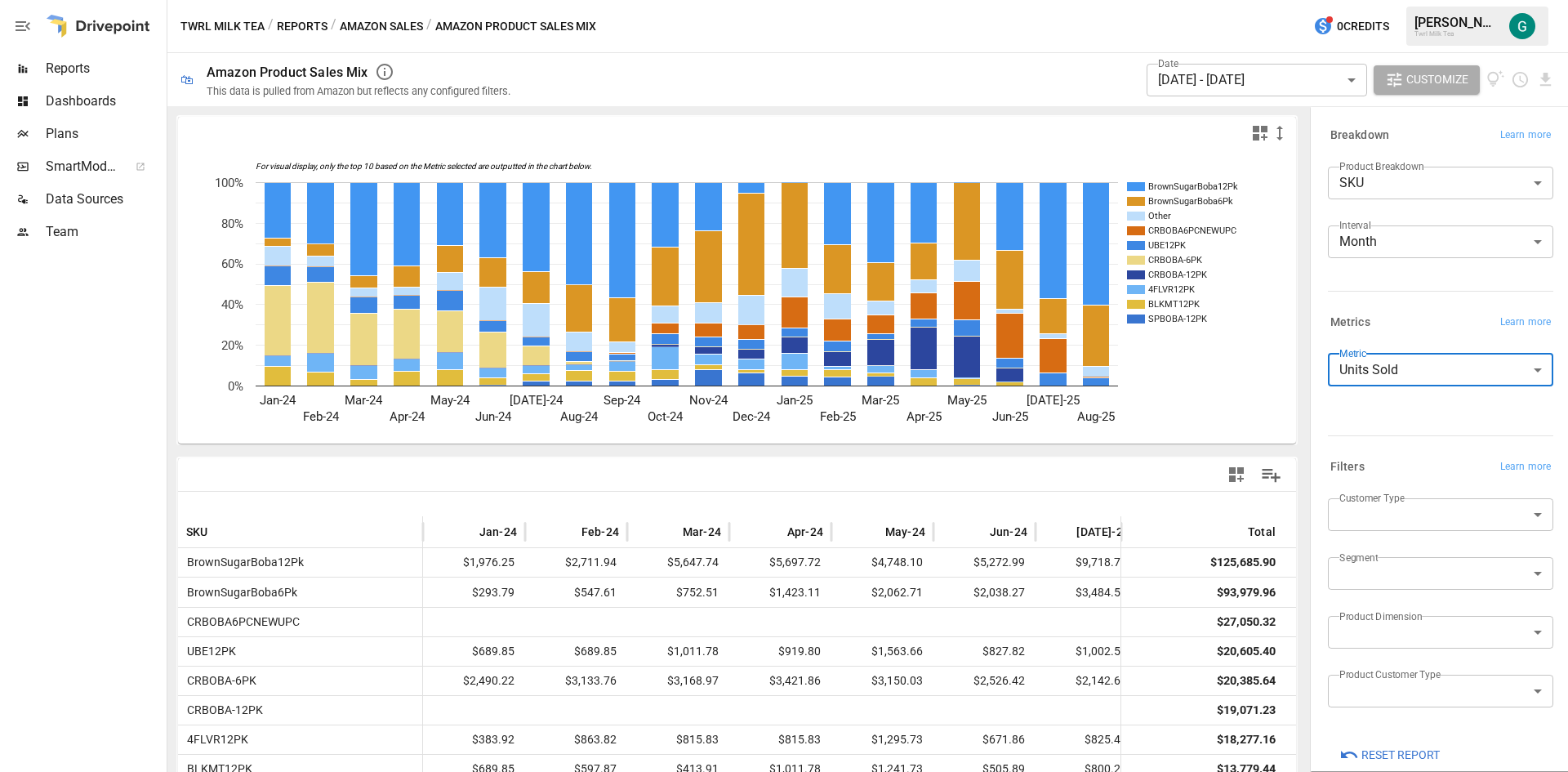
type input "**********"
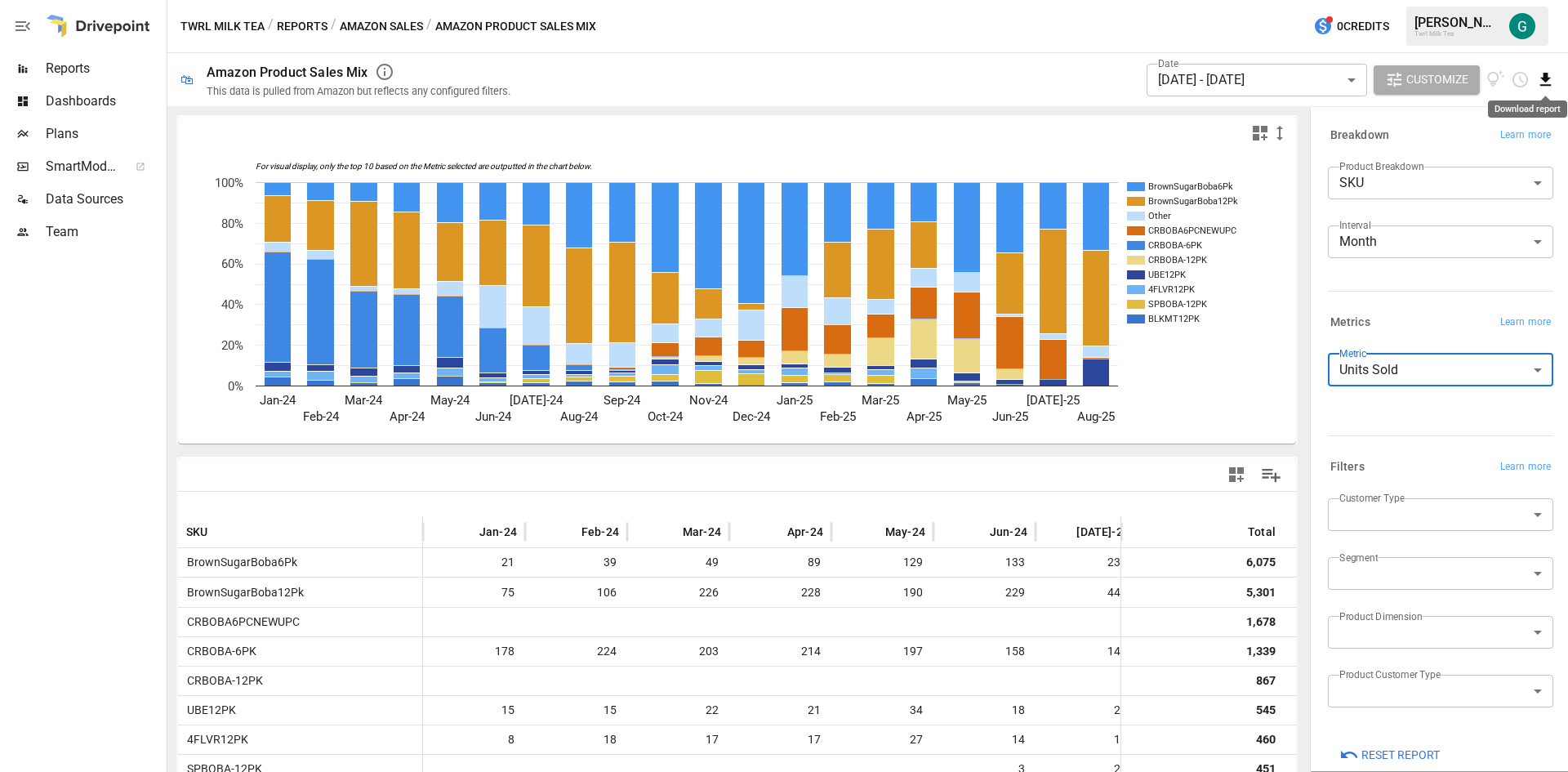
click at [1552, 84] on icon "Download report" at bounding box center [1546, 80] width 19 height 19
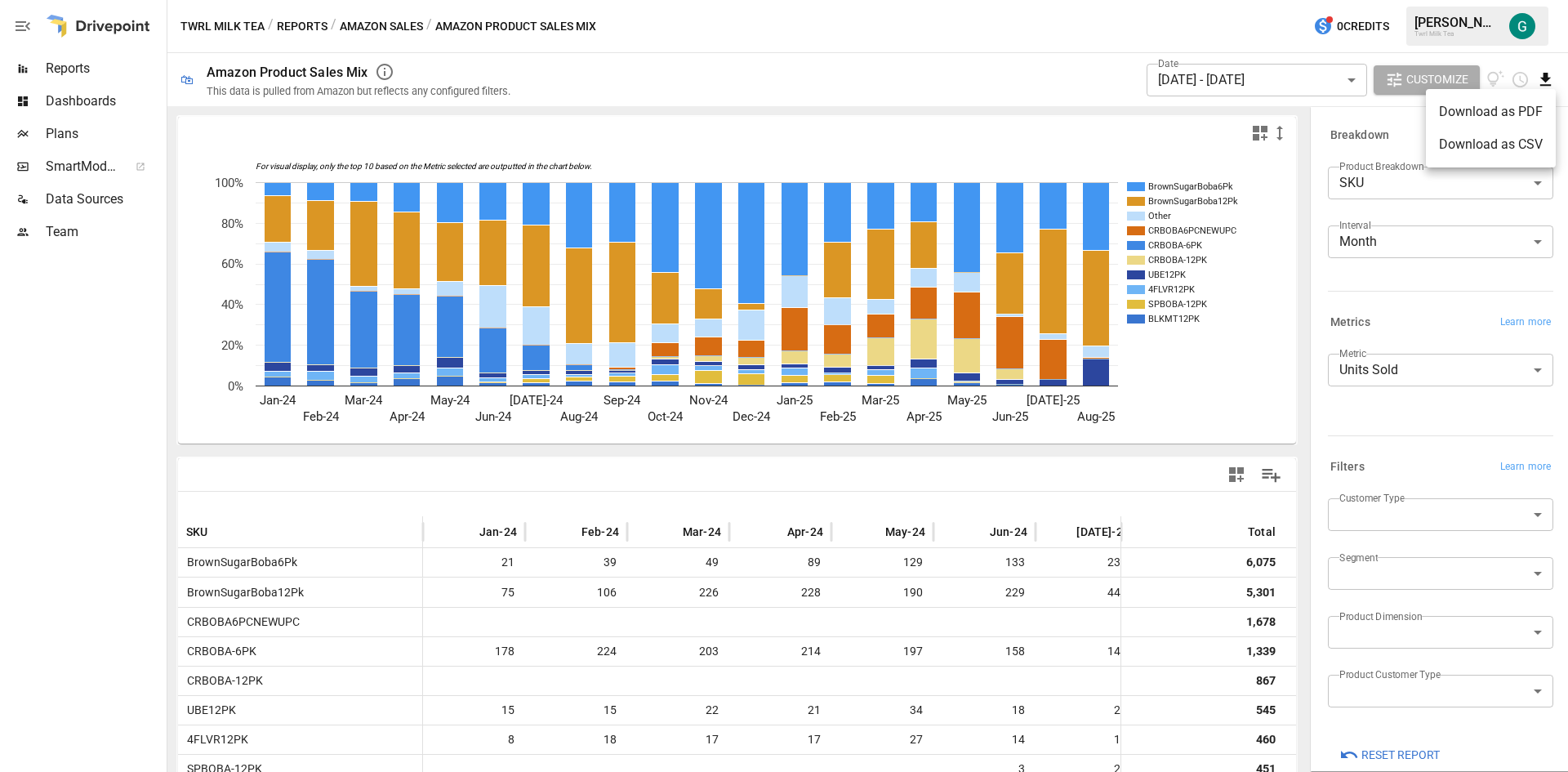
click at [1481, 141] on li "Download as CSV" at bounding box center [1491, 144] width 130 height 32
